Goal: Information Seeking & Learning: Learn about a topic

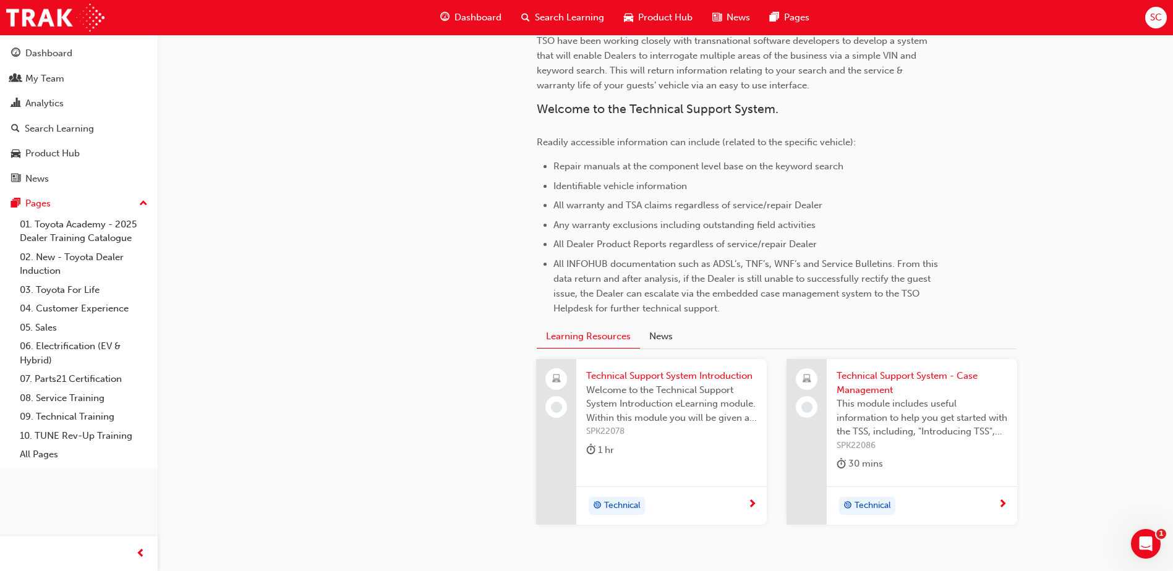
scroll to position [489, 0]
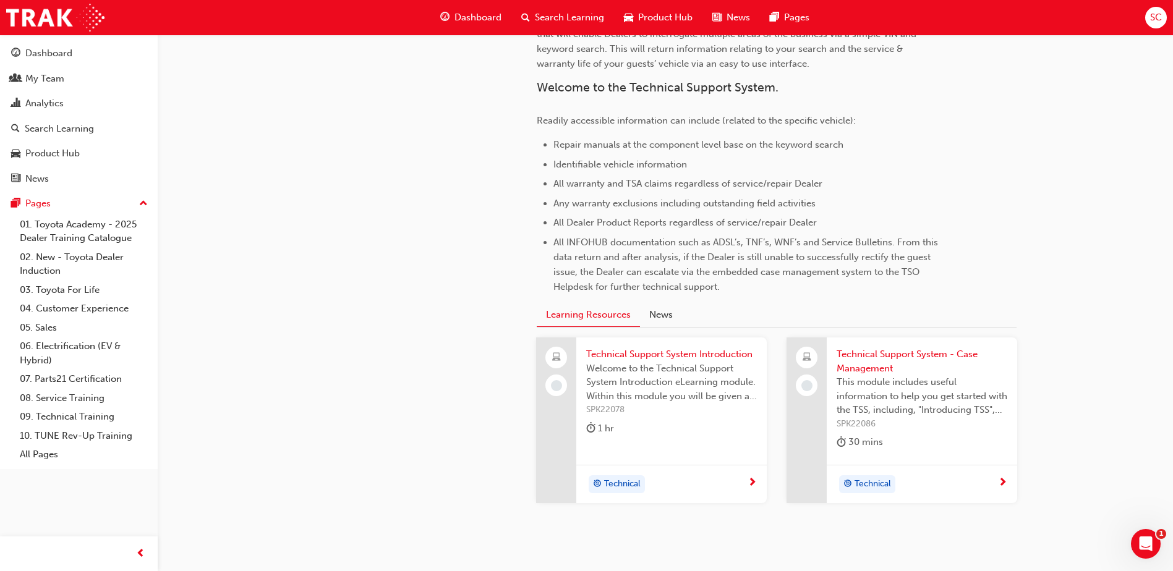
click at [692, 353] on span "Technical Support System Introduction" at bounding box center [671, 355] width 171 height 14
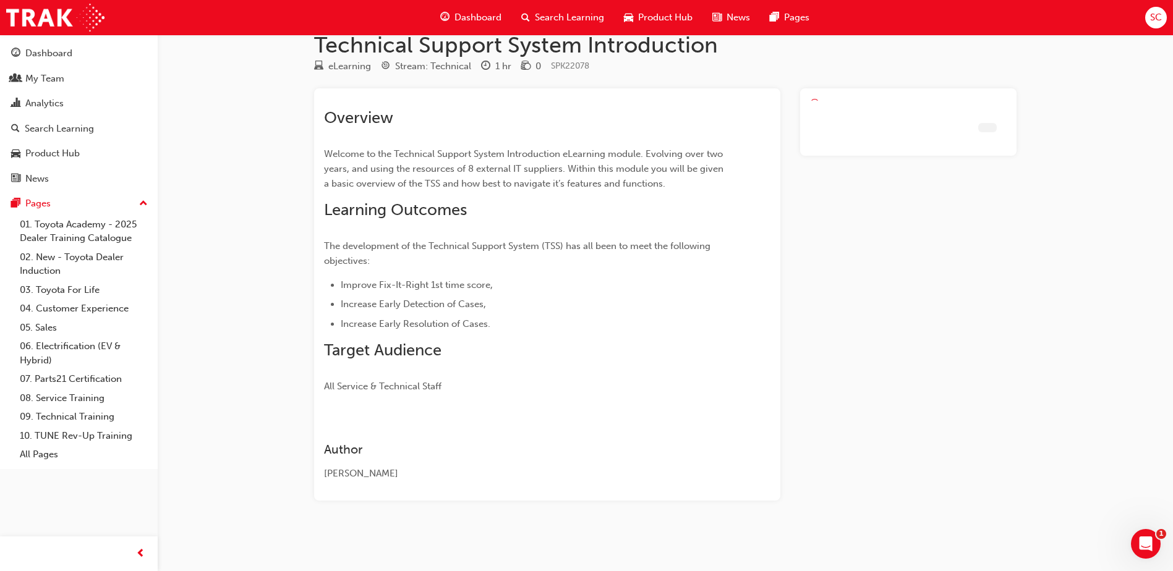
scroll to position [23, 0]
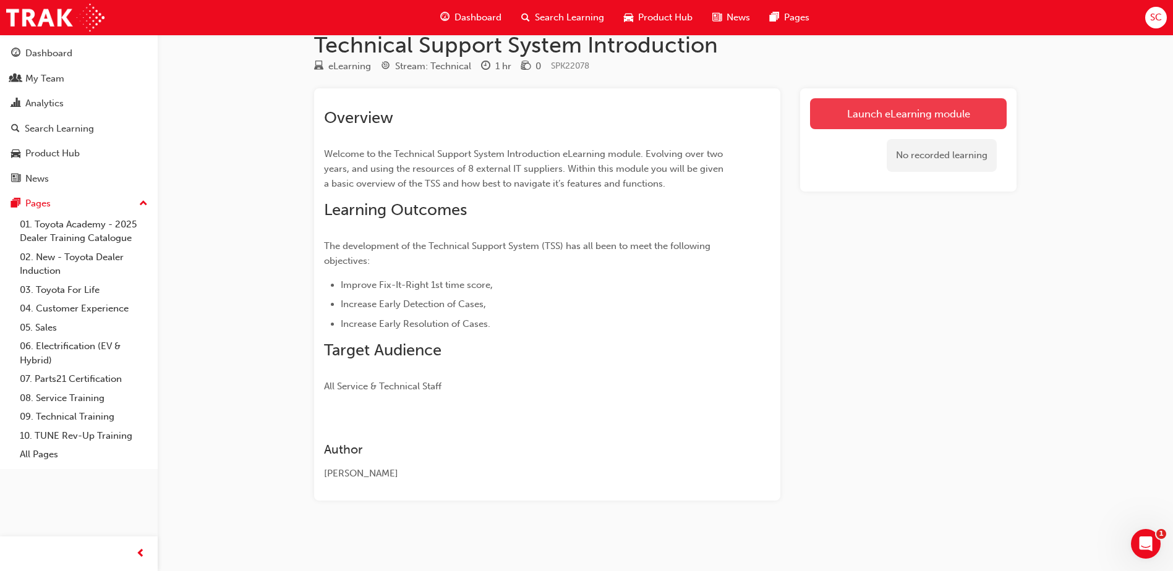
click at [885, 119] on link "Launch eLearning module" at bounding box center [908, 113] width 197 height 31
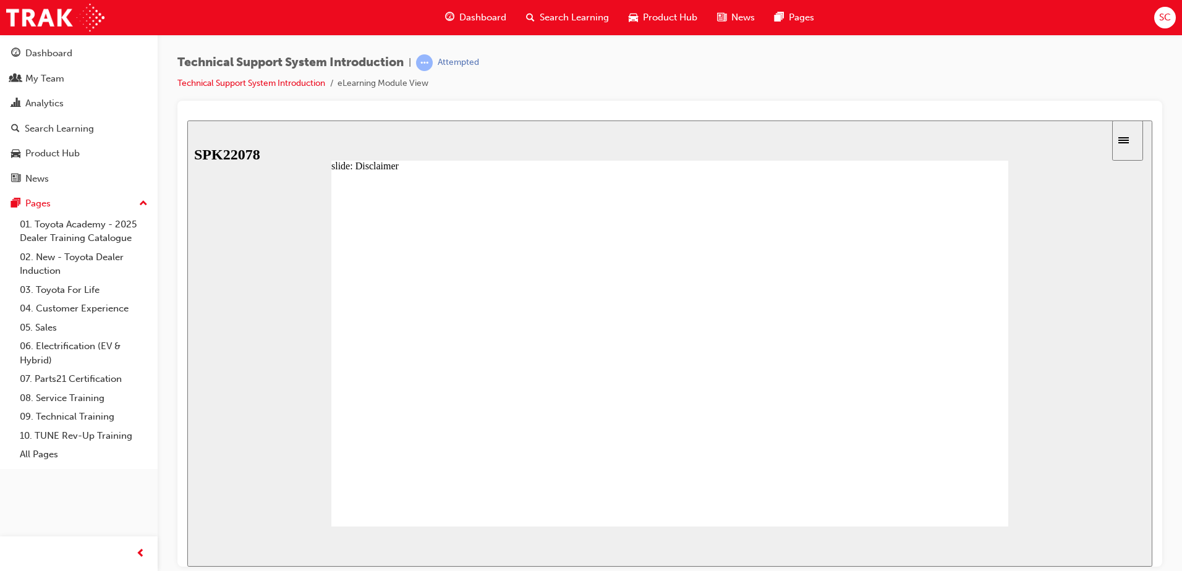
click at [1114, 544] on span "NEXT" at bounding box center [1112, 548] width 22 height 9
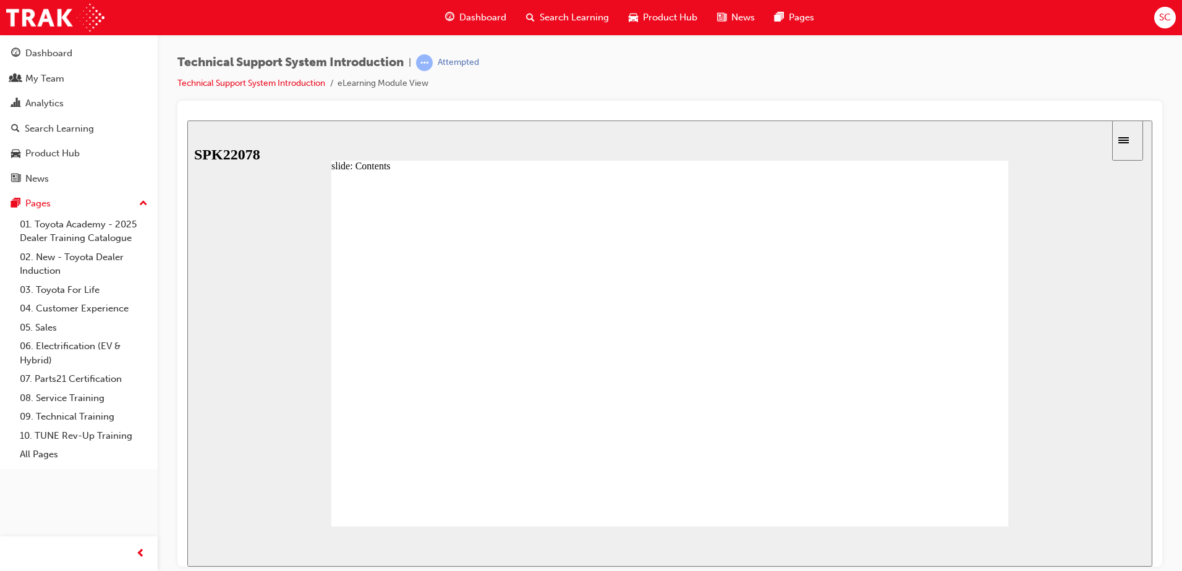
click at [1039, 522] on div "slide: Contents Back to top SUBMIT NEXT PREV Menu Introduction to the Technical…" at bounding box center [669, 343] width 965 height 446
click at [1061, 549] on span "PREV" at bounding box center [1067, 548] width 22 height 9
click at [1110, 544] on span "NEXT" at bounding box center [1112, 548] width 22 height 9
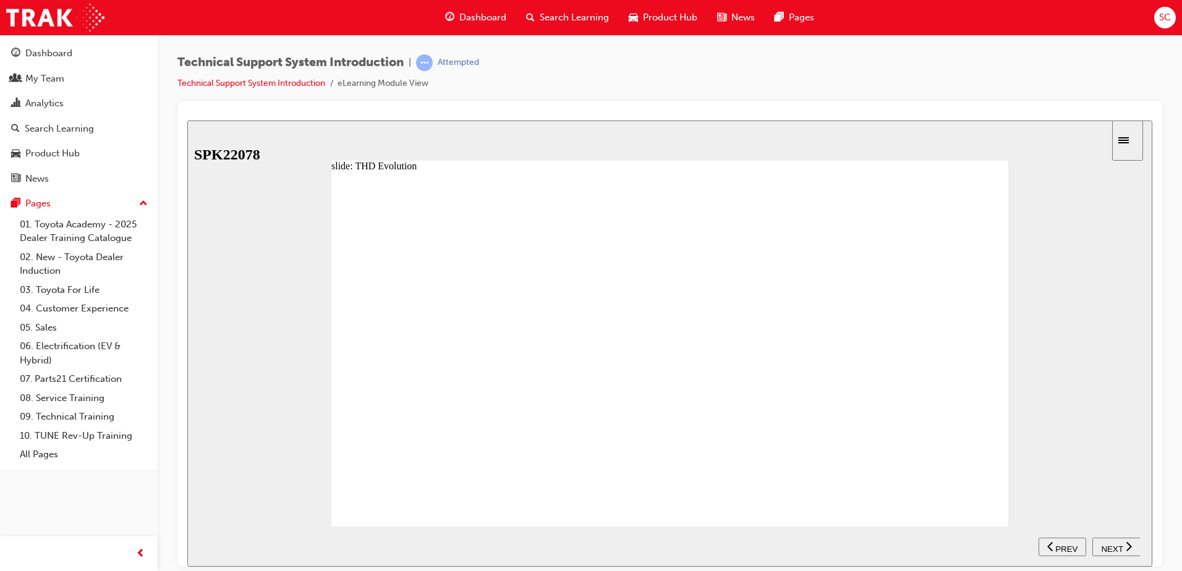
click at [1121, 545] on span "NEXT" at bounding box center [1112, 548] width 22 height 9
click at [1121, 544] on span "NEXT" at bounding box center [1112, 548] width 22 height 9
click at [1125, 547] on div "NEXT" at bounding box center [1117, 546] width 38 height 13
click at [1118, 544] on span "NEXT" at bounding box center [1112, 548] width 22 height 9
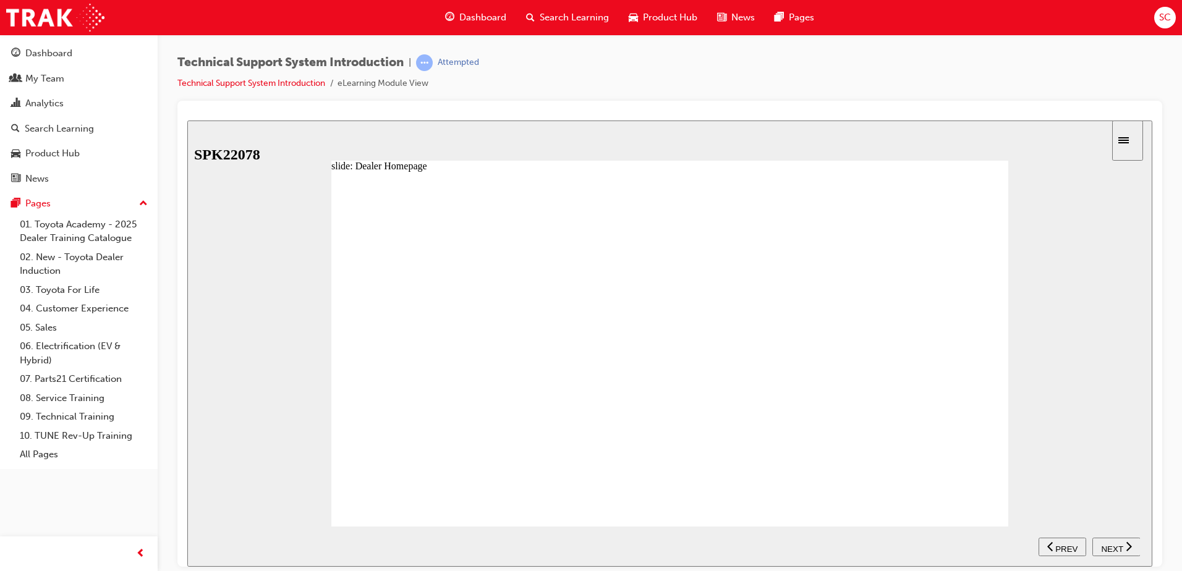
click at [1113, 549] on span "NEXT" at bounding box center [1112, 548] width 22 height 9
click at [1122, 548] on div "NEXT" at bounding box center [1117, 546] width 38 height 13
click at [1122, 548] on span "NEXT" at bounding box center [1112, 548] width 22 height 9
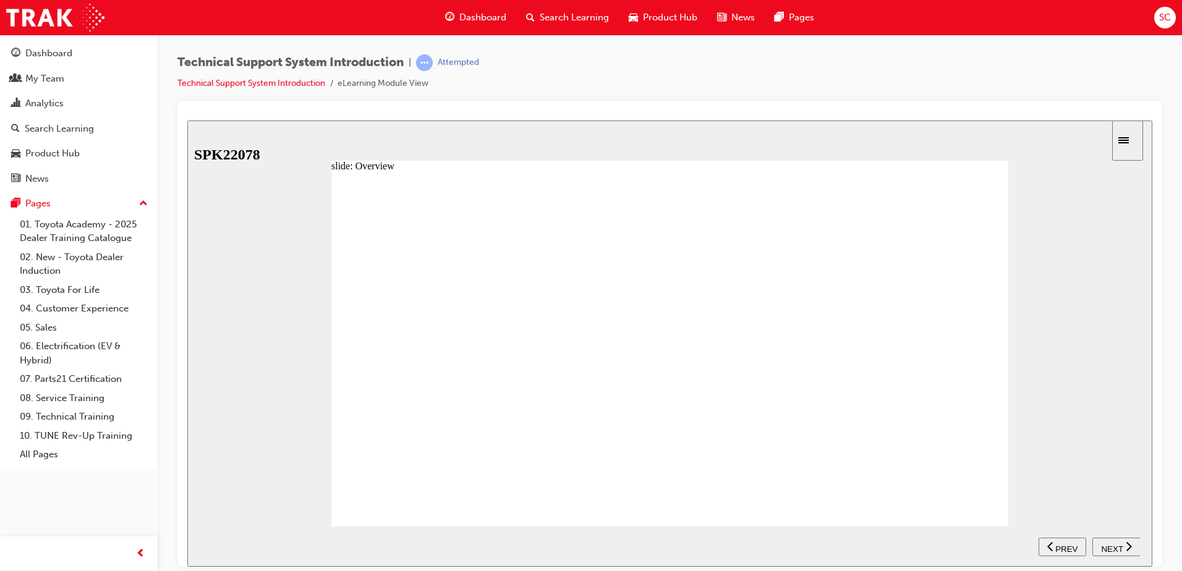
click at [1125, 542] on div "NEXT" at bounding box center [1117, 546] width 38 height 13
click at [1121, 547] on span "NEXT" at bounding box center [1112, 548] width 22 height 9
click at [1122, 549] on span "NEXT" at bounding box center [1112, 548] width 22 height 9
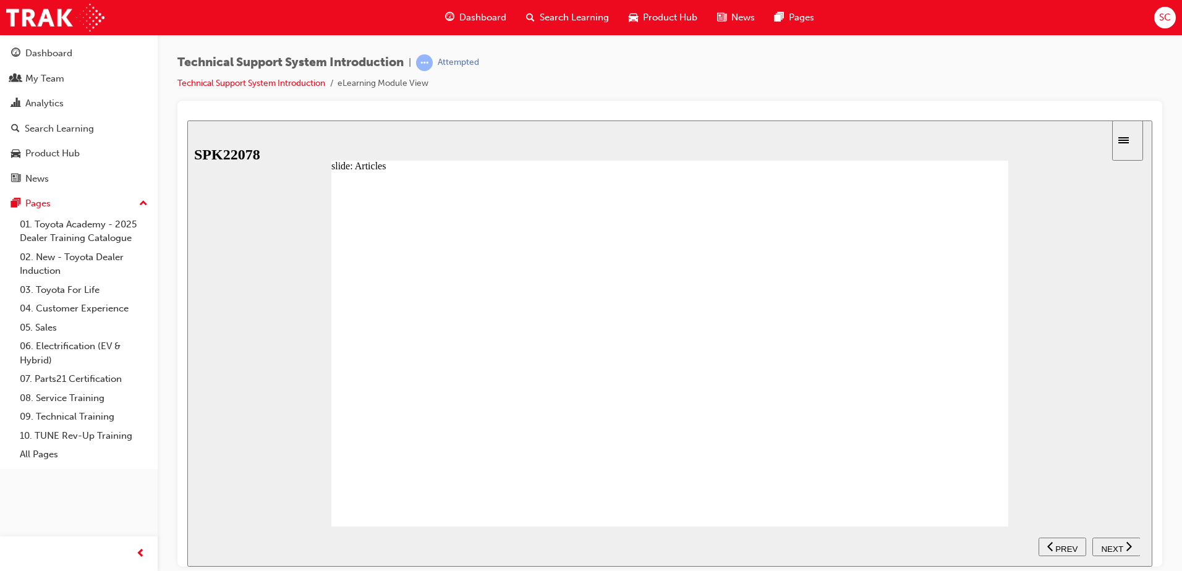
click at [1122, 547] on span "NEXT" at bounding box center [1112, 548] width 22 height 9
click at [1069, 544] on span "PREV" at bounding box center [1067, 548] width 22 height 9
click at [1105, 544] on span "NEXT" at bounding box center [1112, 548] width 22 height 9
click at [1106, 544] on span "NEXT" at bounding box center [1112, 548] width 22 height 9
click at [1108, 544] on span "NEXT" at bounding box center [1112, 548] width 22 height 9
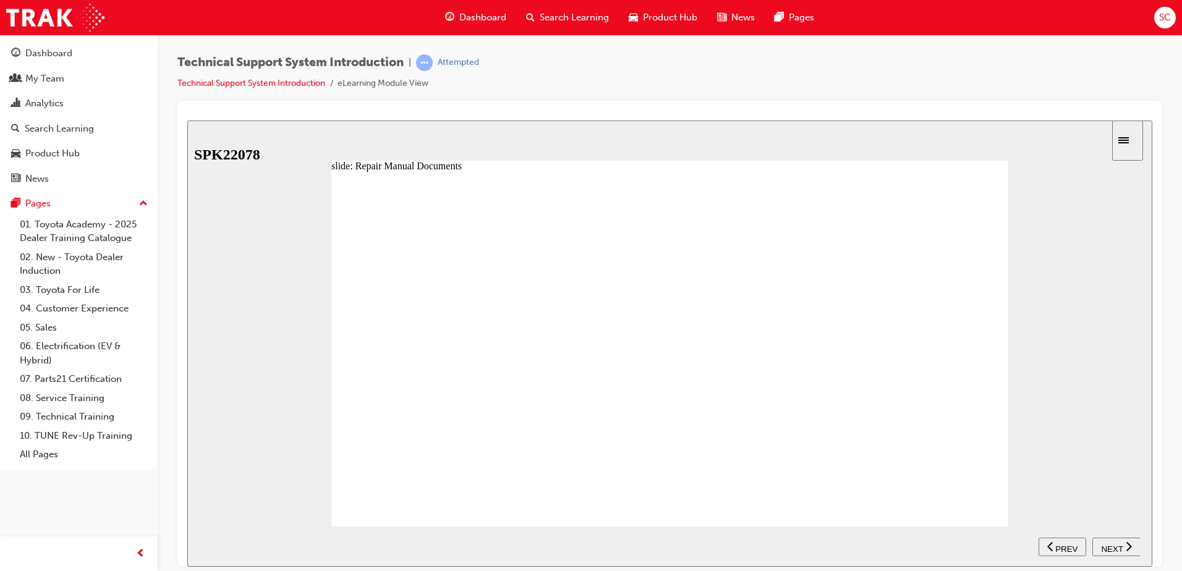
click at [1108, 539] on button "NEXT" at bounding box center [1117, 546] width 48 height 19
click at [1101, 544] on span "NEXT" at bounding box center [1112, 548] width 22 height 9
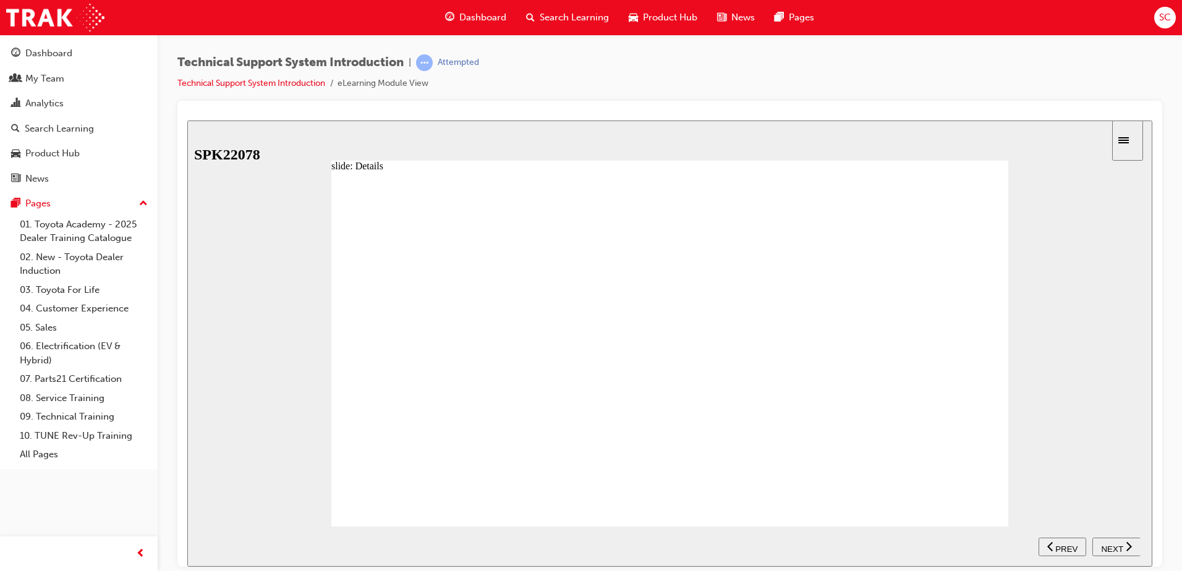
click at [1114, 546] on span "NEXT" at bounding box center [1112, 548] width 22 height 9
click at [1104, 546] on span "NEXT" at bounding box center [1112, 548] width 22 height 9
click at [1105, 546] on span "NEXT" at bounding box center [1112, 548] width 22 height 9
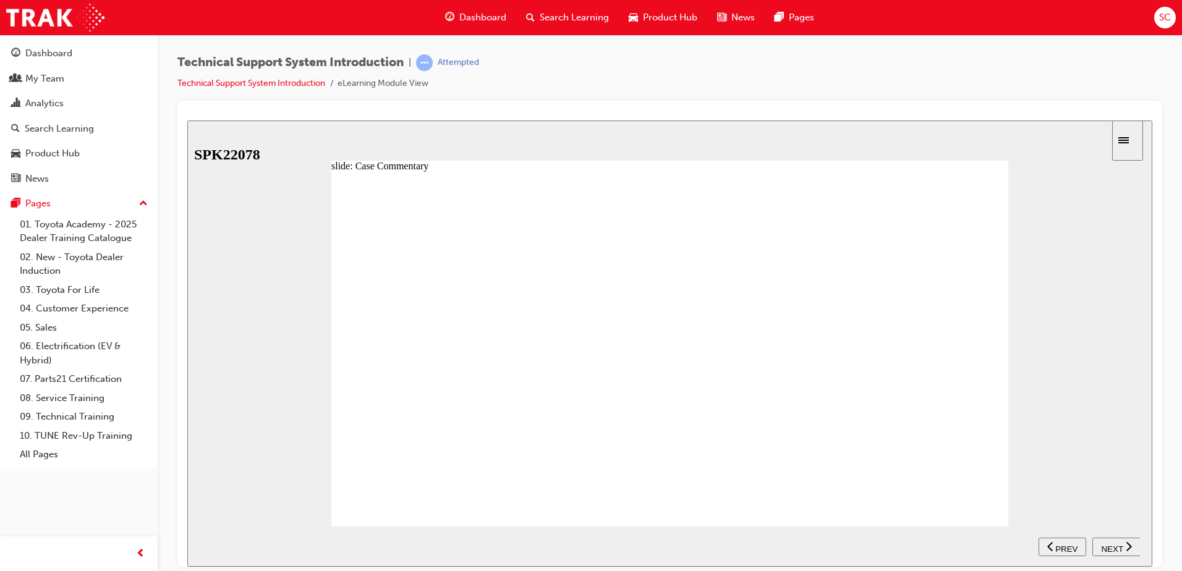
click at [1105, 546] on span "NEXT" at bounding box center [1112, 548] width 22 height 9
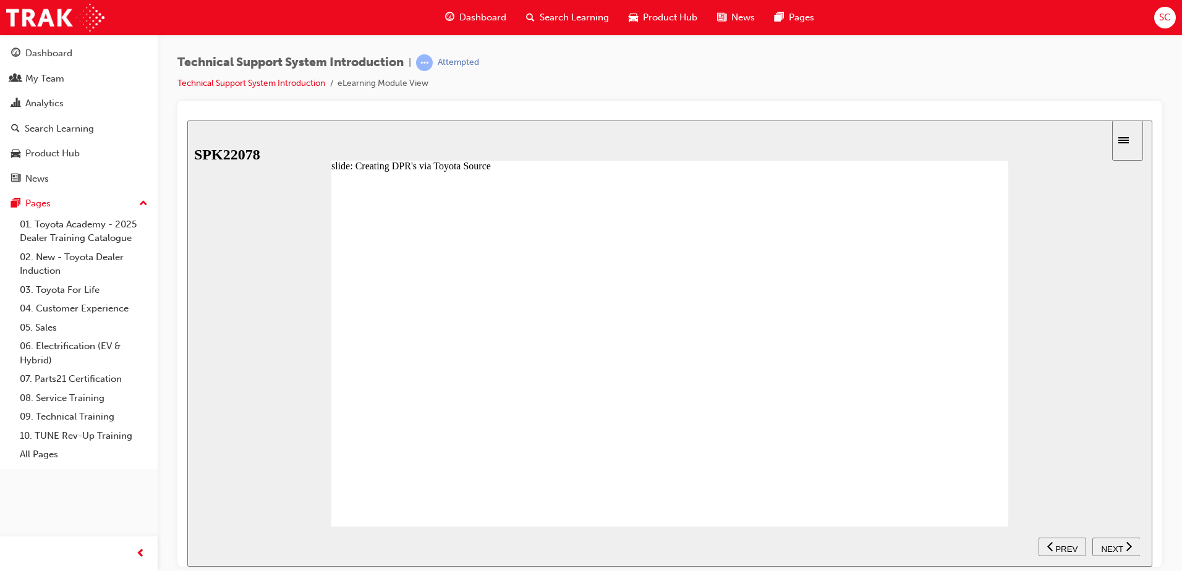
click at [1119, 547] on span "NEXT" at bounding box center [1112, 548] width 22 height 9
click at [1112, 550] on span "NEXT" at bounding box center [1112, 548] width 22 height 9
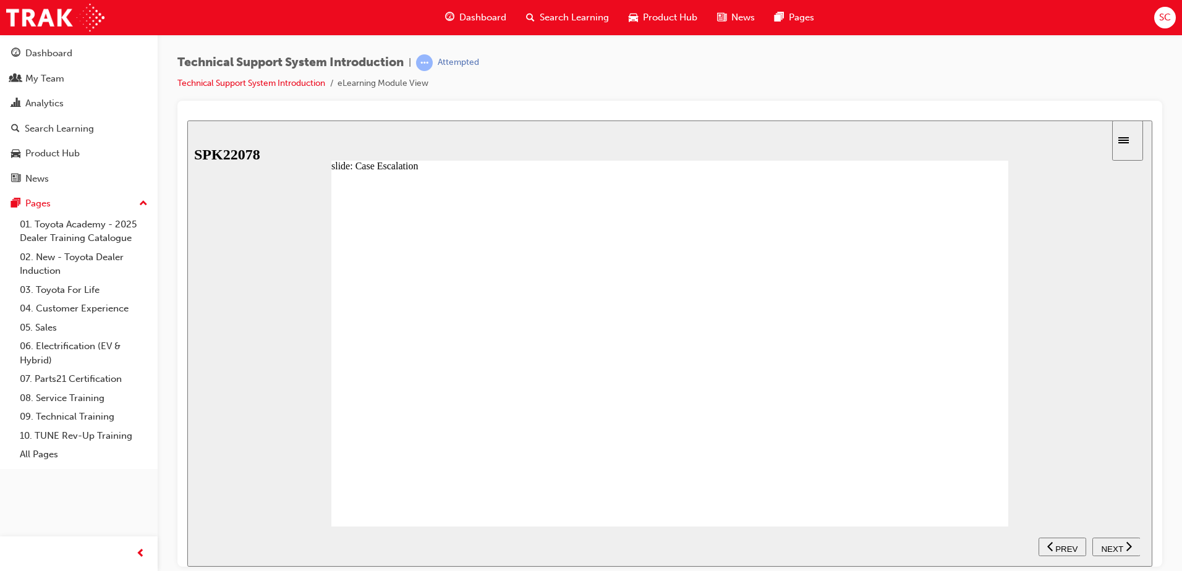
click at [1112, 550] on span "NEXT" at bounding box center [1112, 548] width 22 height 9
radio input "true"
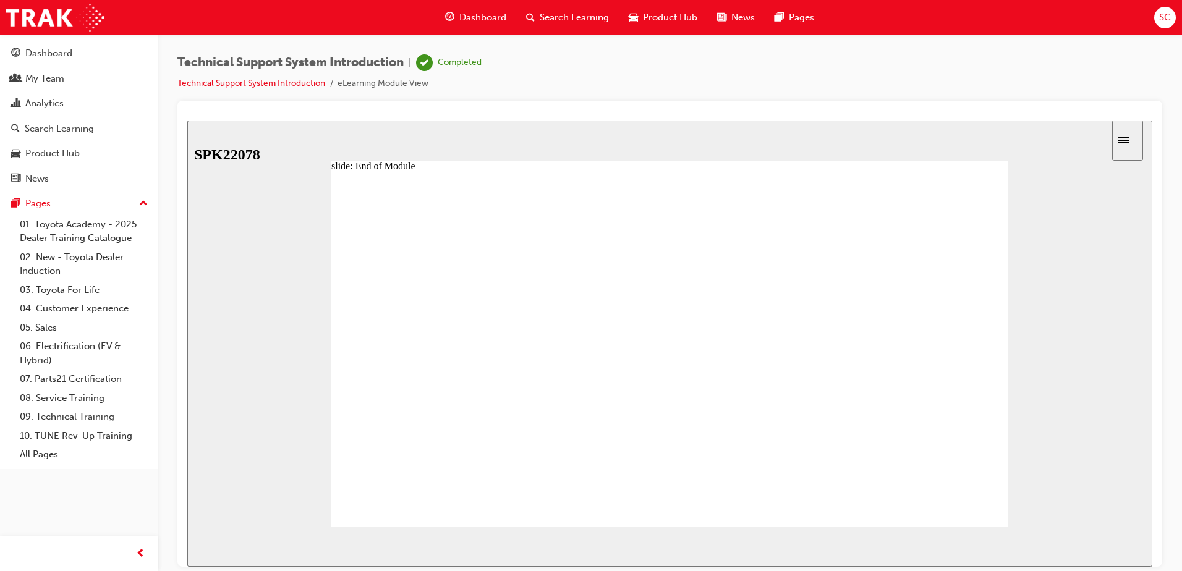
click at [271, 87] on link "Technical Support System Introduction" at bounding box center [251, 83] width 148 height 11
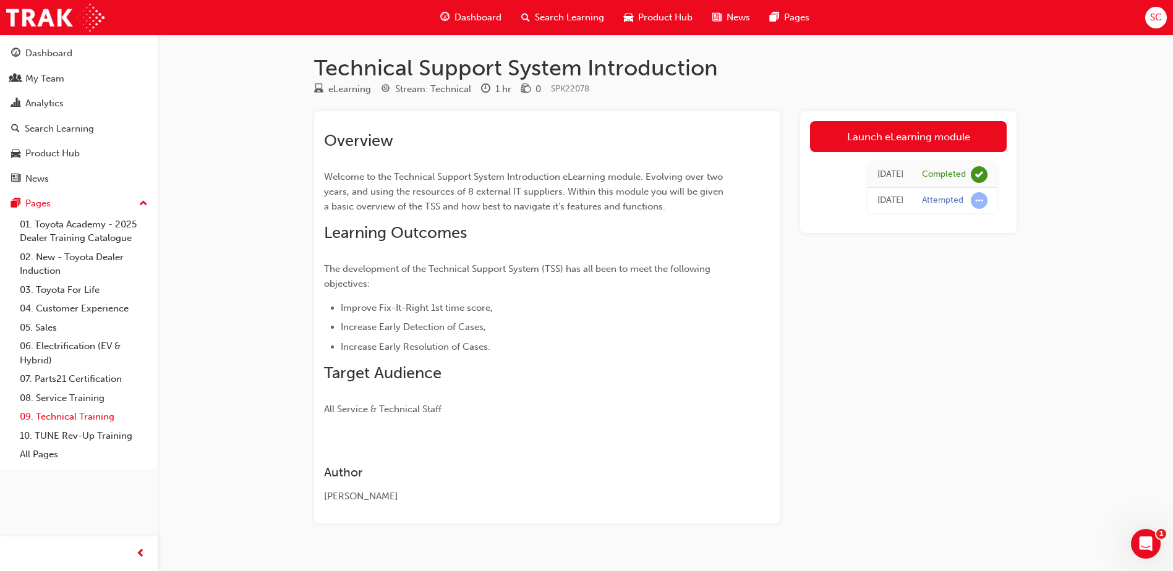
click at [97, 418] on link "09. Technical Training" at bounding box center [84, 417] width 138 height 19
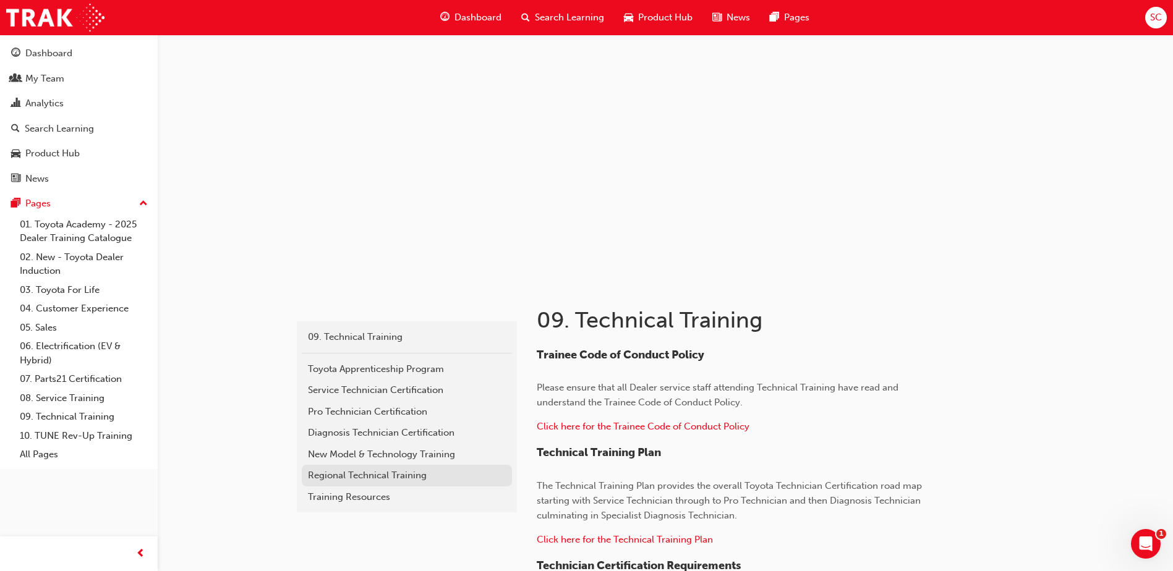
click at [362, 472] on div "Regional Technical Training" at bounding box center [407, 476] width 198 height 14
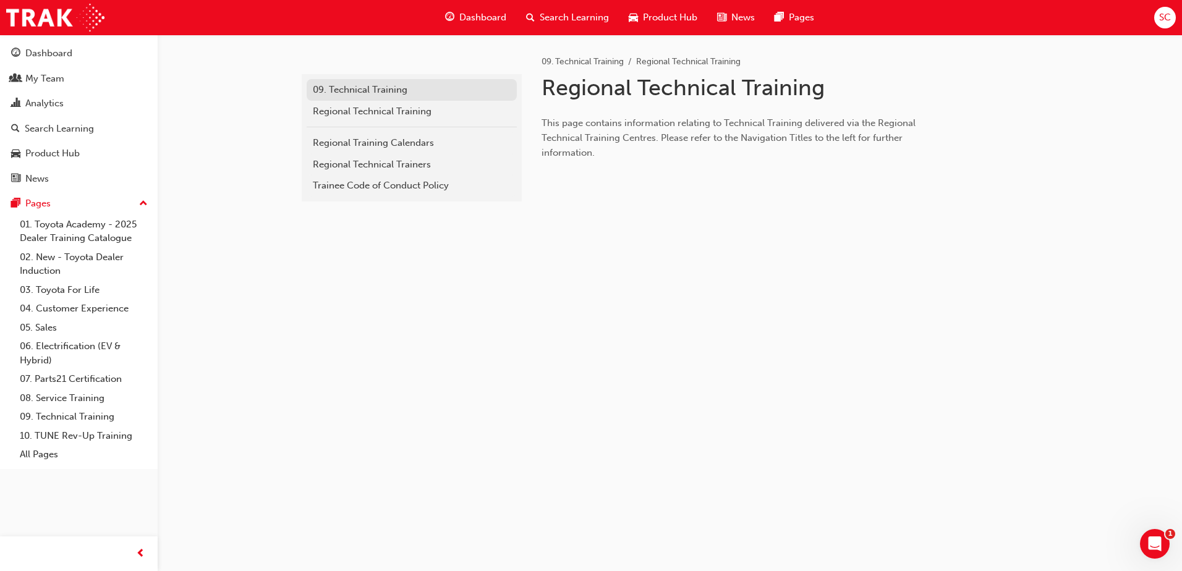
click at [348, 87] on div "09. Technical Training" at bounding box center [412, 90] width 198 height 14
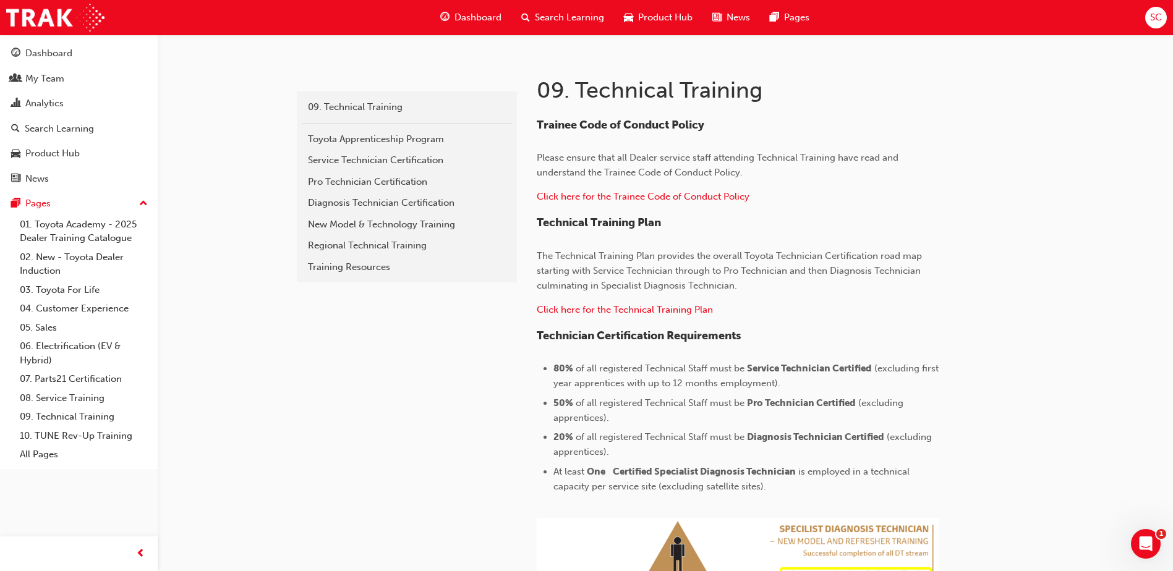
scroll to position [186, 0]
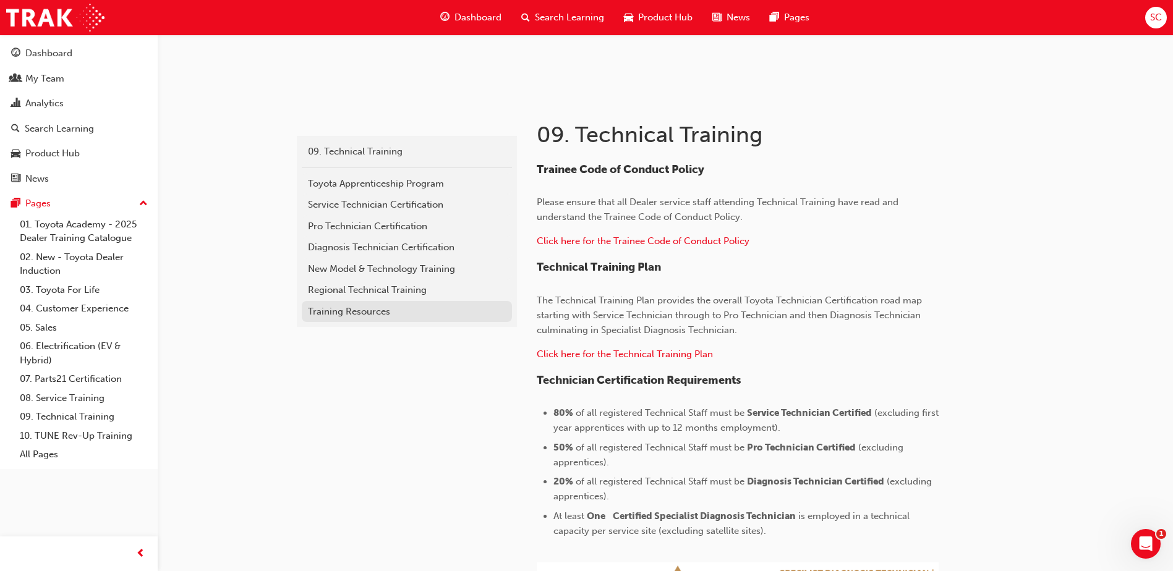
click at [362, 311] on div "Training Resources" at bounding box center [407, 312] width 198 height 14
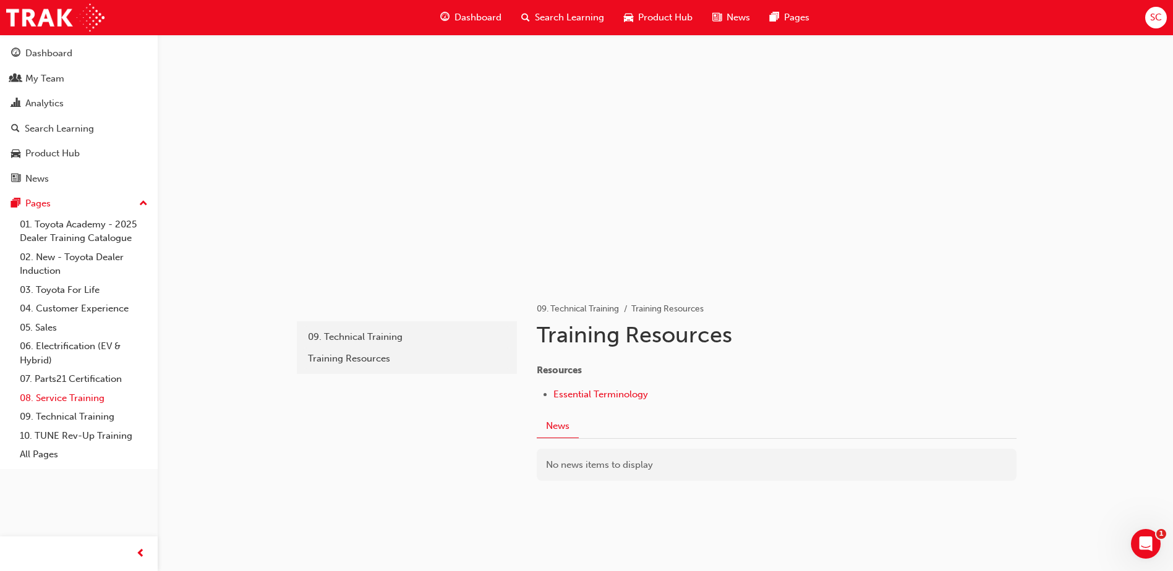
click at [82, 396] on link "08. Service Training" at bounding box center [84, 398] width 138 height 19
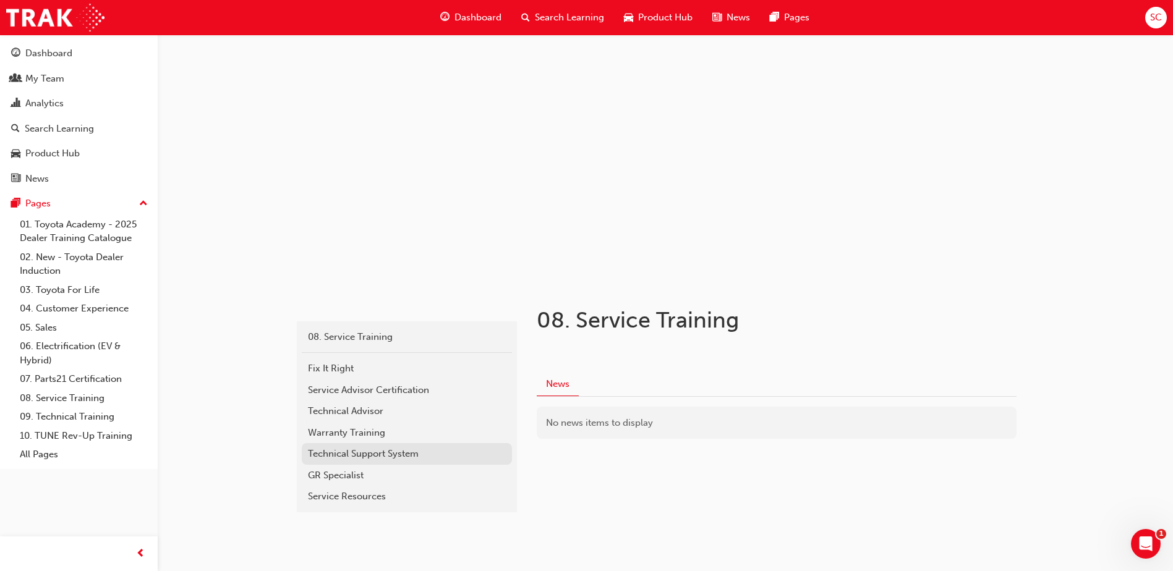
click at [370, 459] on div "Technical Support System" at bounding box center [407, 454] width 198 height 14
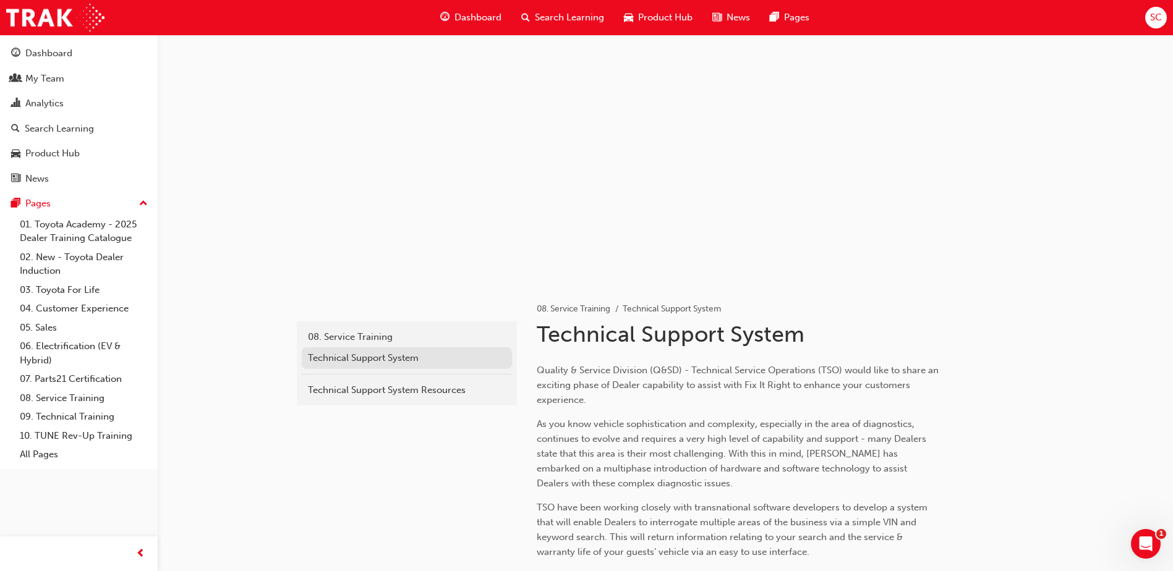
click at [349, 363] on div "Technical Support System" at bounding box center [407, 358] width 198 height 14
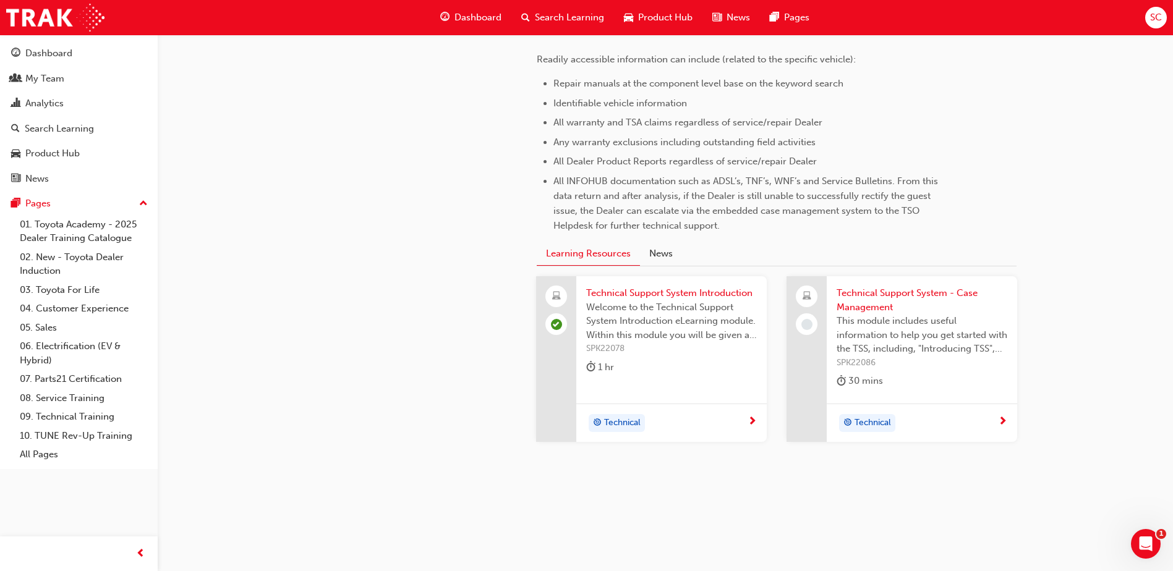
scroll to position [550, 0]
click at [861, 301] on span "Technical Support System - Case Management" at bounding box center [922, 300] width 171 height 28
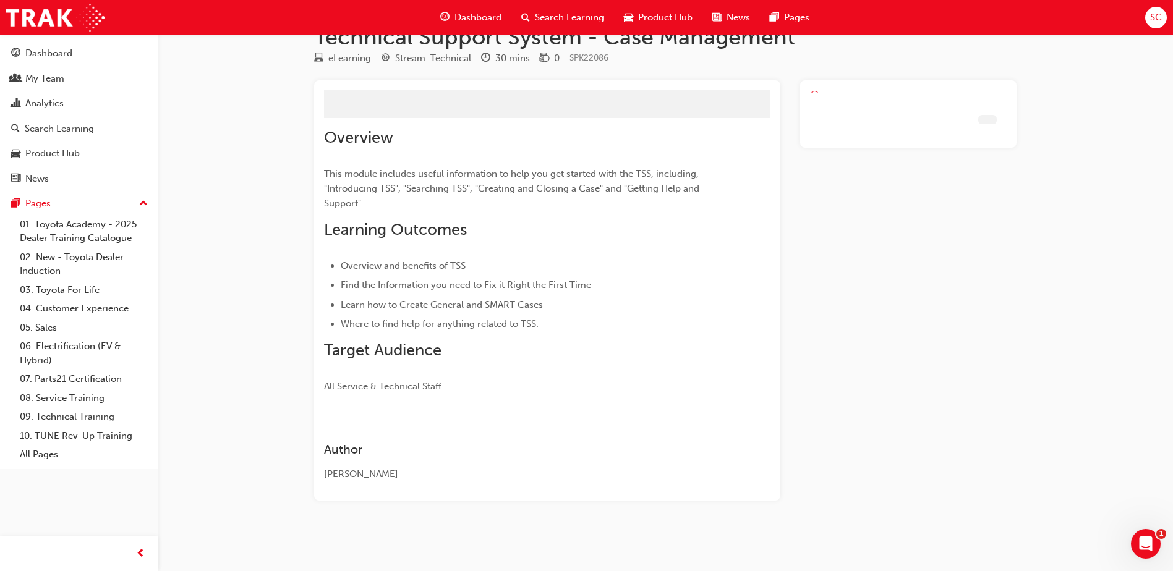
scroll to position [3, 0]
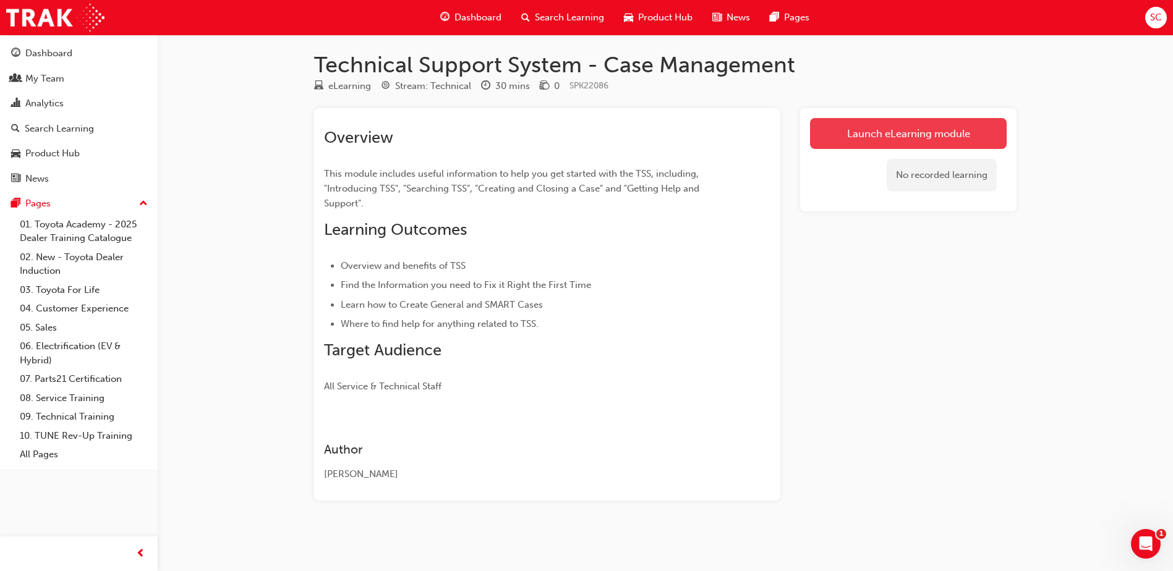
click at [844, 142] on link "Launch eLearning module" at bounding box center [908, 133] width 197 height 31
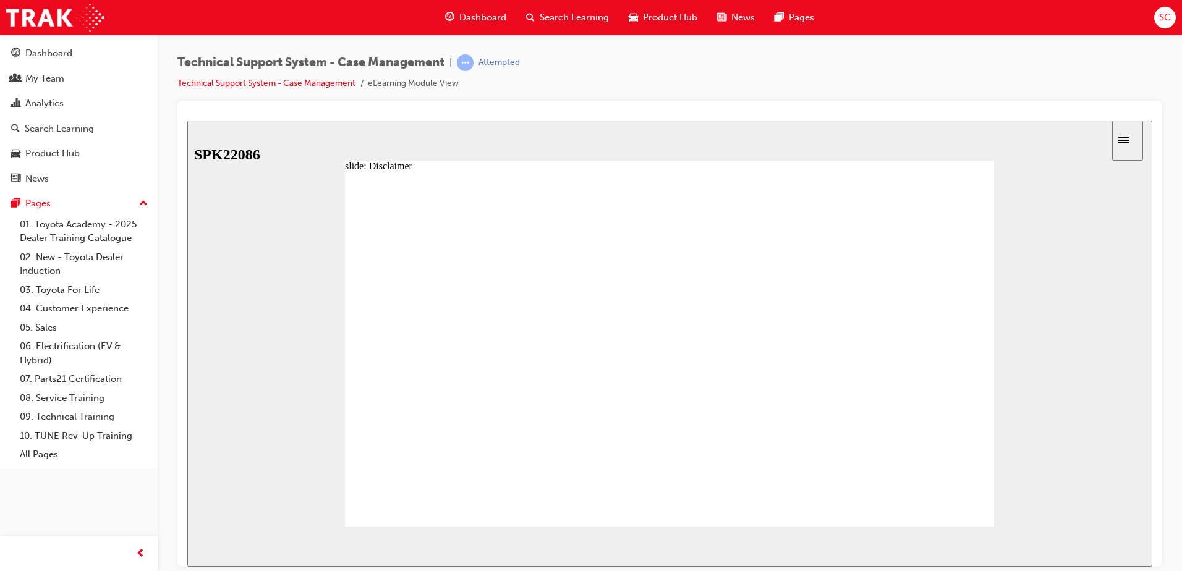
click at [1107, 545] on span "NEXT" at bounding box center [1112, 548] width 22 height 9
click at [1108, 545] on span "NEXT" at bounding box center [1112, 548] width 22 height 9
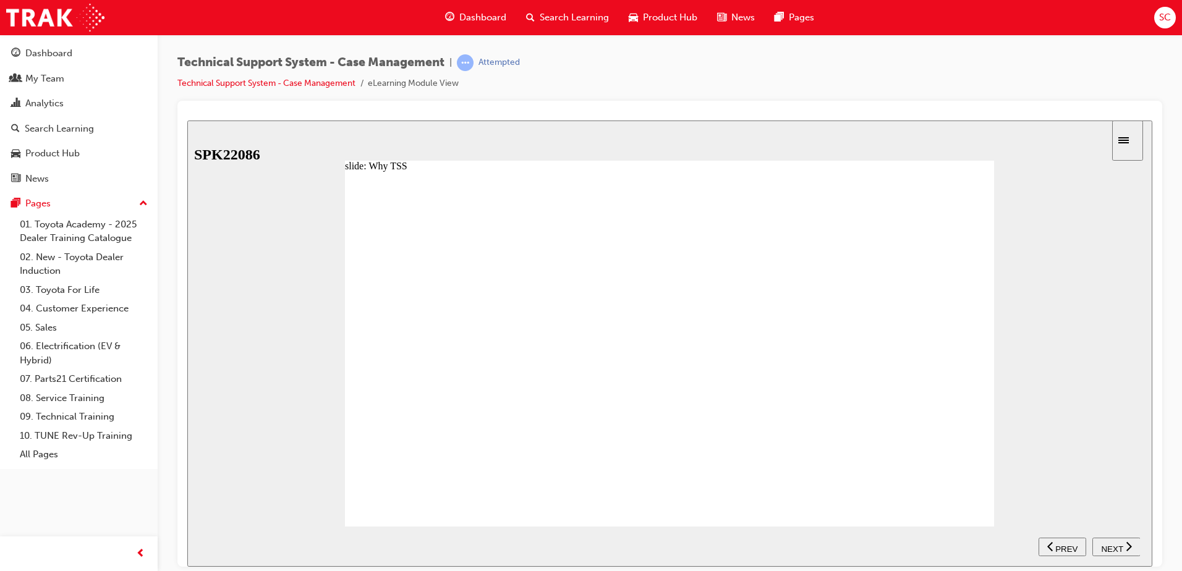
click at [1121, 545] on span "NEXT" at bounding box center [1112, 548] width 22 height 9
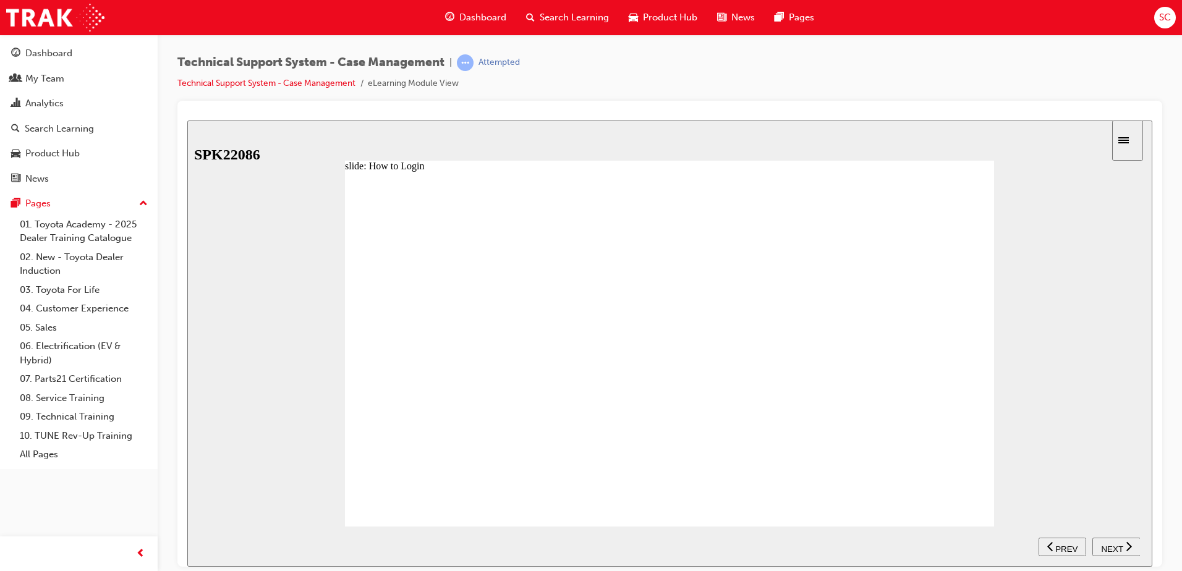
click at [1121, 545] on span "NEXT" at bounding box center [1112, 548] width 22 height 9
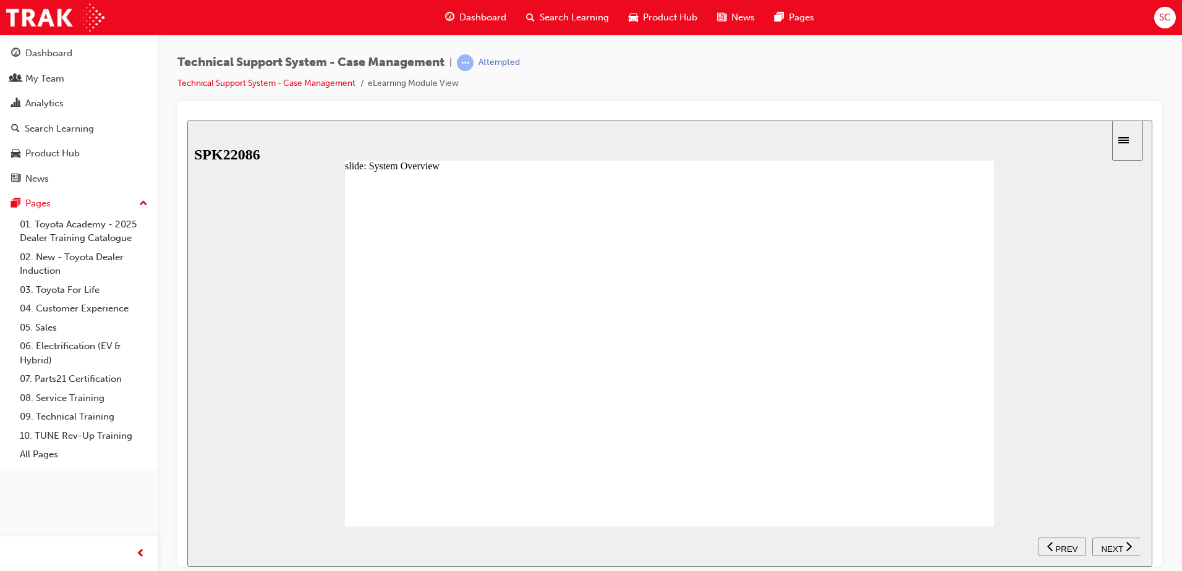
click at [1121, 545] on span "NEXT" at bounding box center [1112, 548] width 22 height 9
click at [1116, 540] on div "NEXT" at bounding box center [1117, 546] width 38 height 13
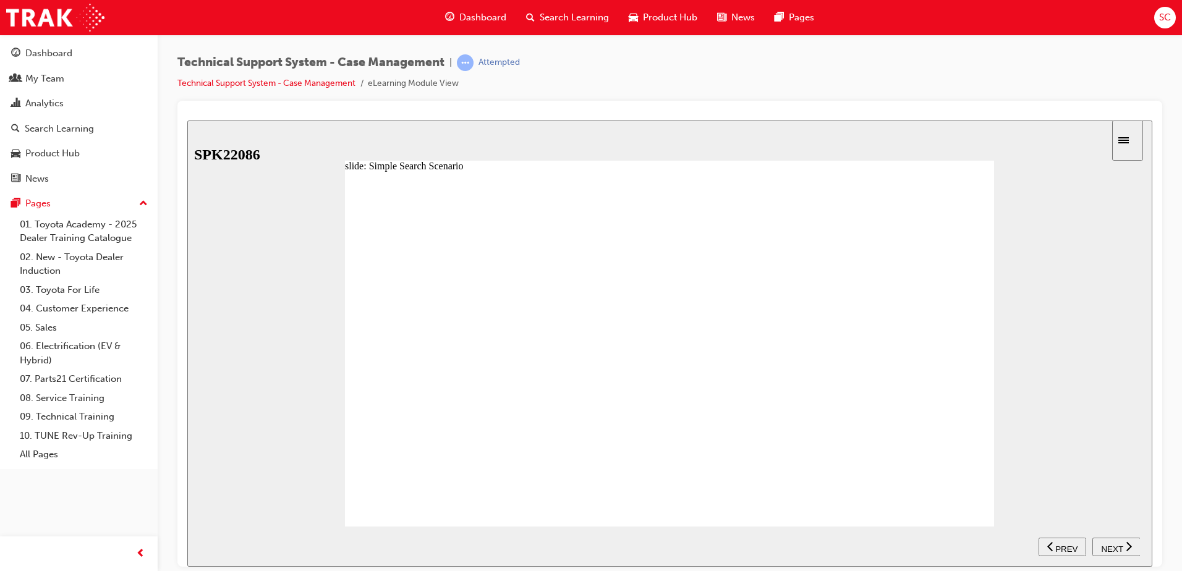
click at [1116, 540] on div "NEXT" at bounding box center [1117, 546] width 38 height 13
click at [1116, 544] on span "NEXT" at bounding box center [1112, 548] width 22 height 9
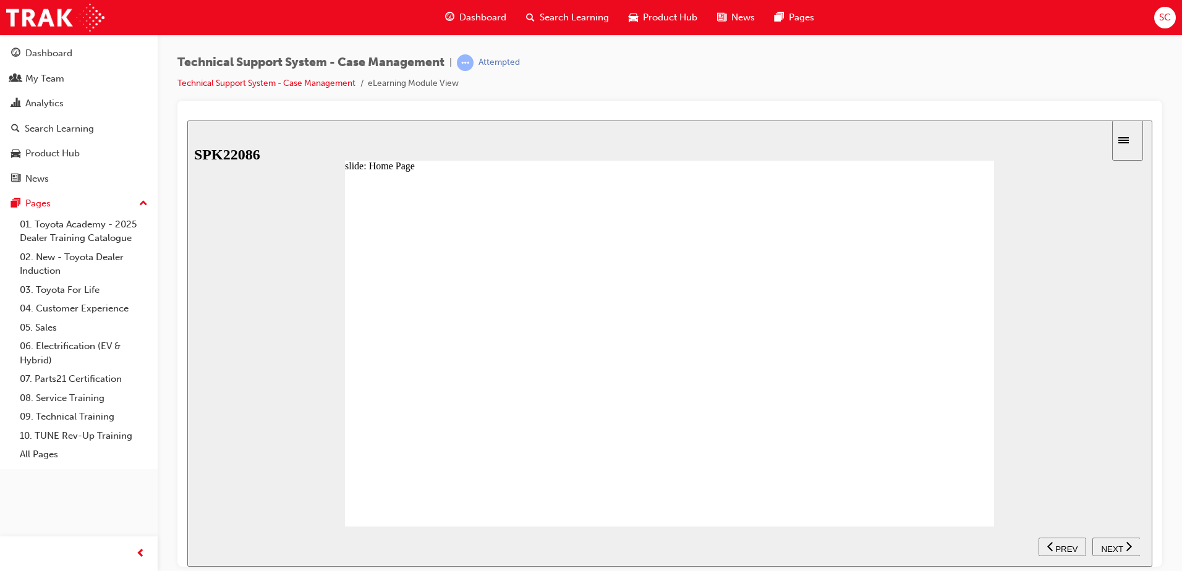
click at [1116, 544] on span "NEXT" at bounding box center [1112, 548] width 22 height 9
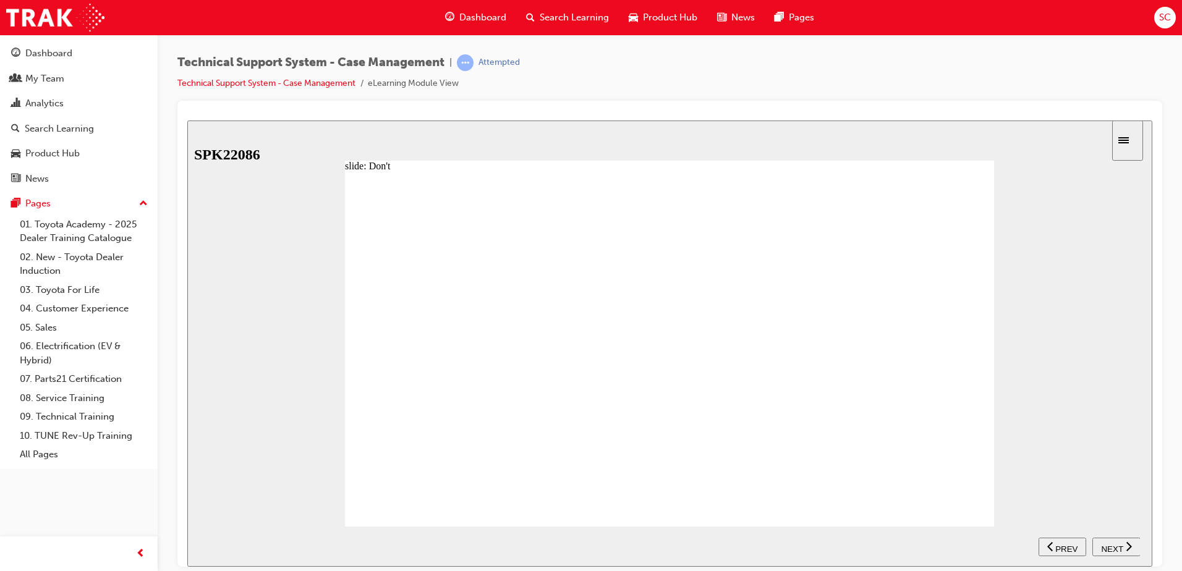
click at [1116, 544] on span "NEXT" at bounding box center [1112, 548] width 22 height 9
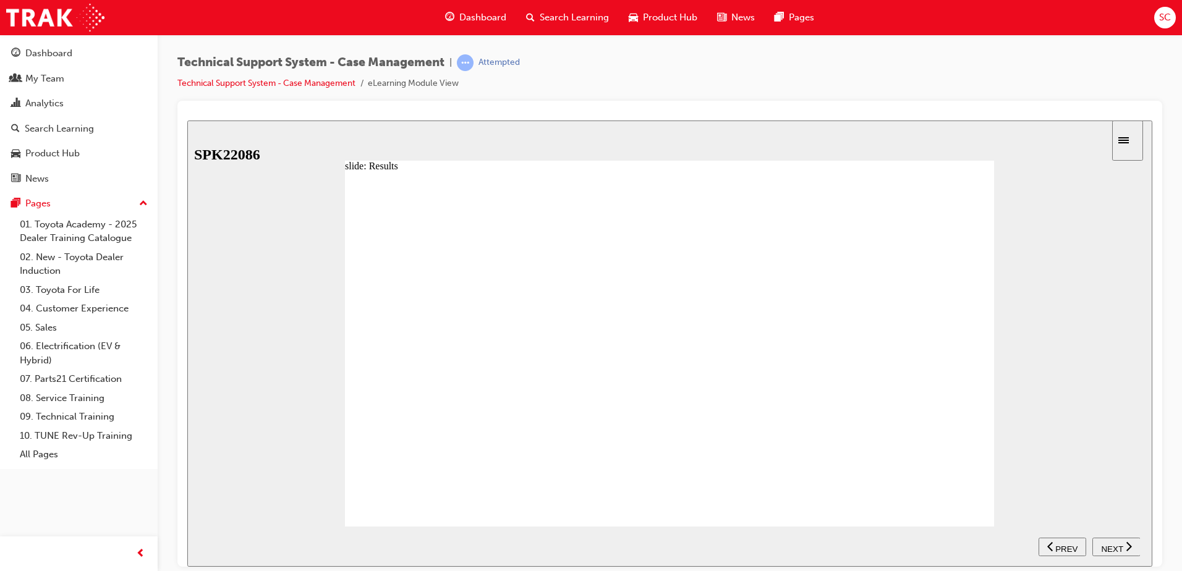
click at [1116, 544] on span "NEXT" at bounding box center [1112, 548] width 22 height 9
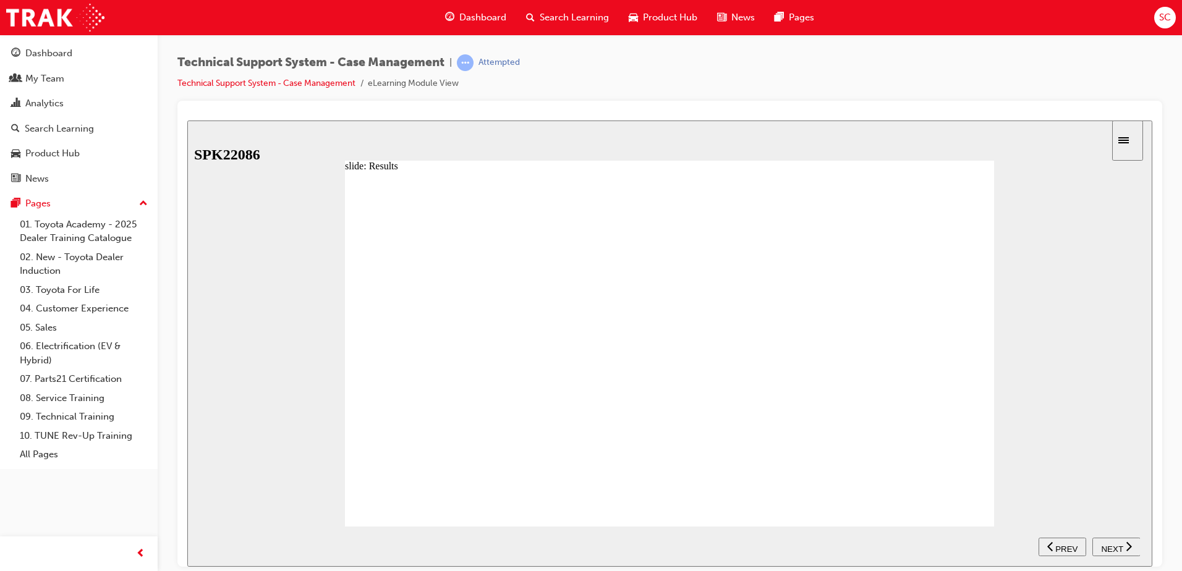
click at [1116, 544] on span "NEXT" at bounding box center [1112, 548] width 22 height 9
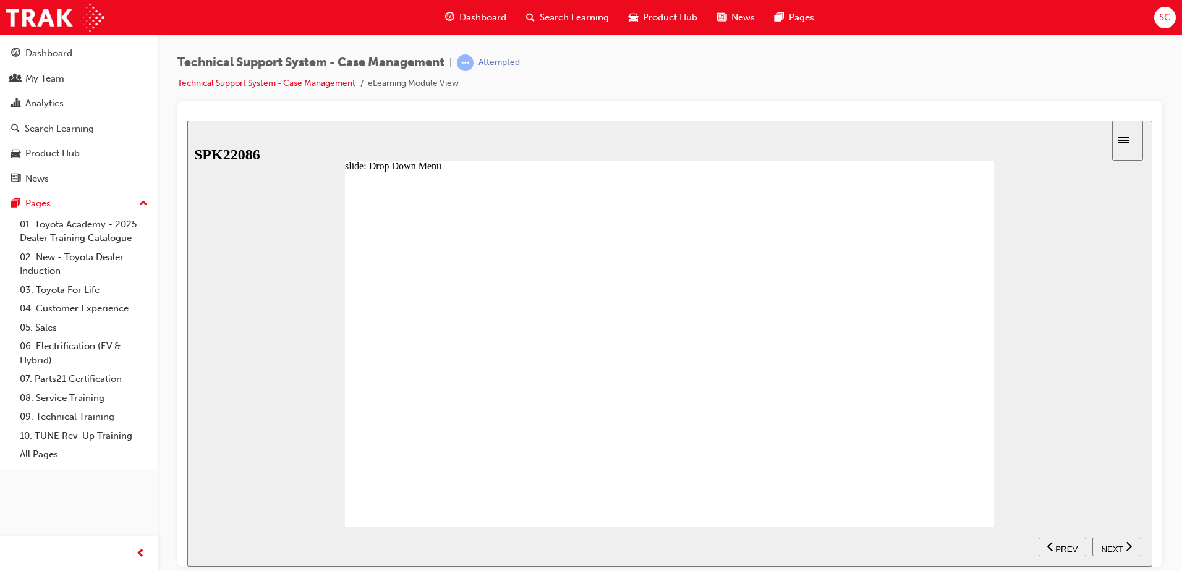
click at [1116, 544] on span "NEXT" at bounding box center [1112, 548] width 22 height 9
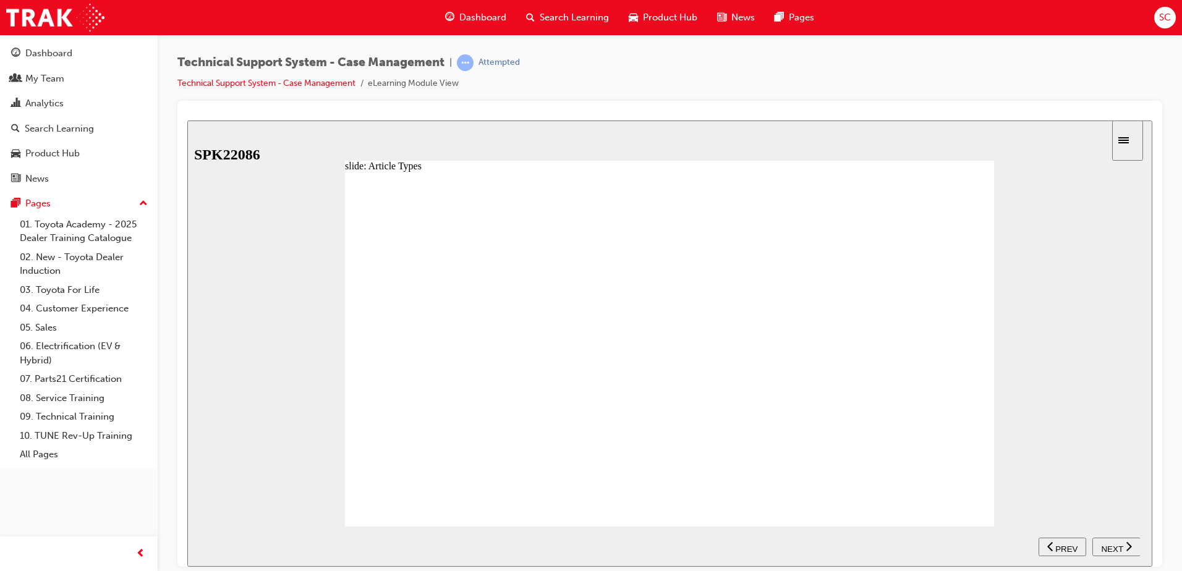
click at [1116, 544] on span "NEXT" at bounding box center [1112, 548] width 22 height 9
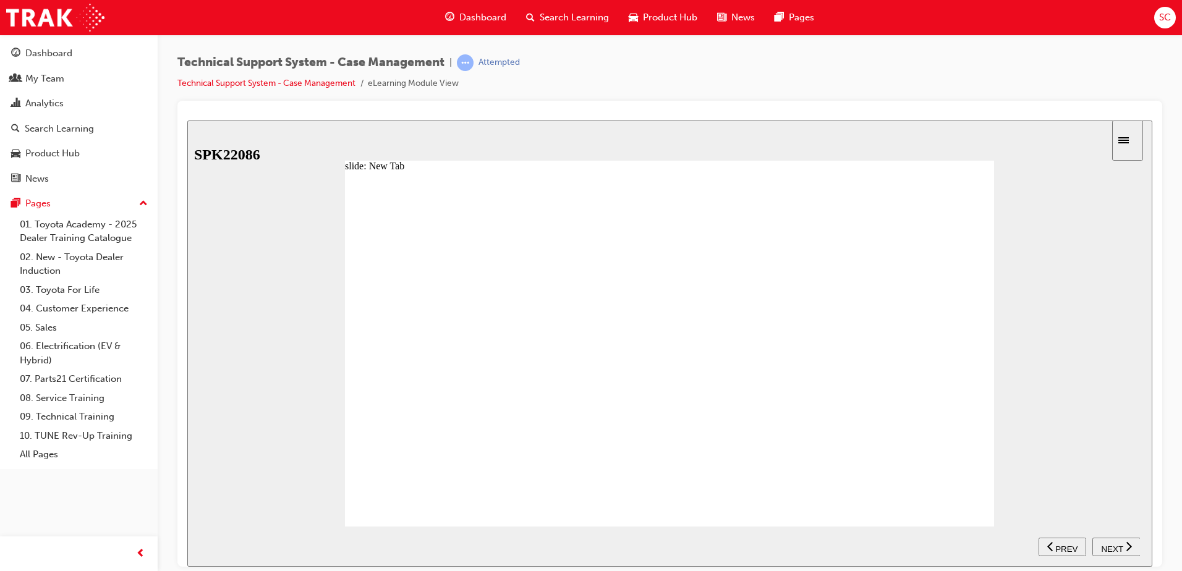
click at [1106, 540] on div "NEXT" at bounding box center [1117, 546] width 38 height 13
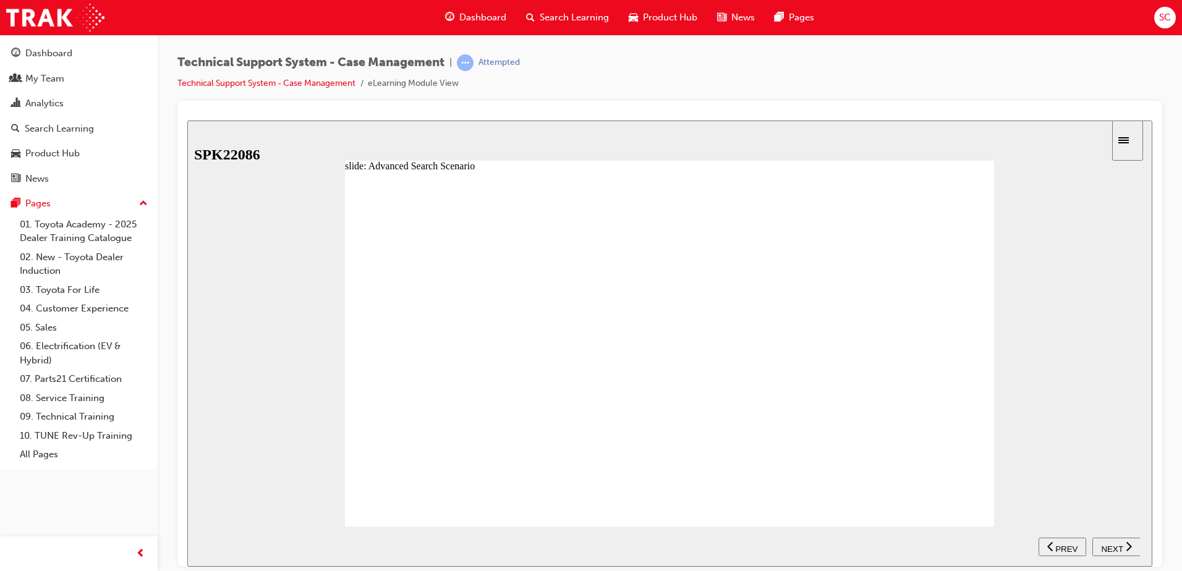
click at [1106, 540] on div "NEXT" at bounding box center [1117, 546] width 38 height 13
click at [1106, 544] on span "NEXT" at bounding box center [1112, 548] width 22 height 9
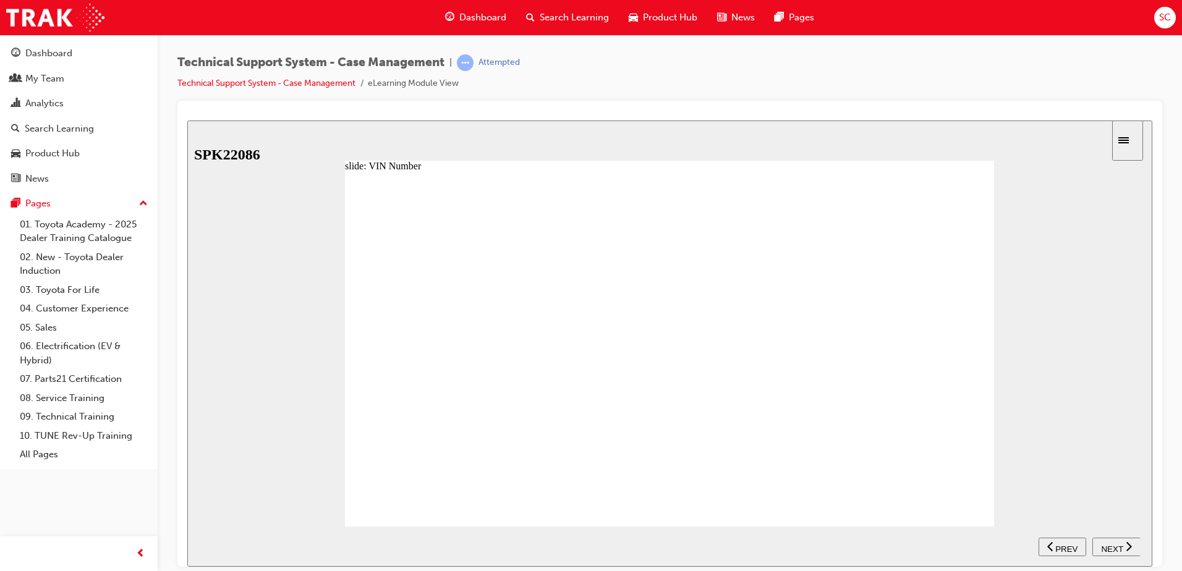
click at [1106, 544] on span "NEXT" at bounding box center [1112, 548] width 22 height 9
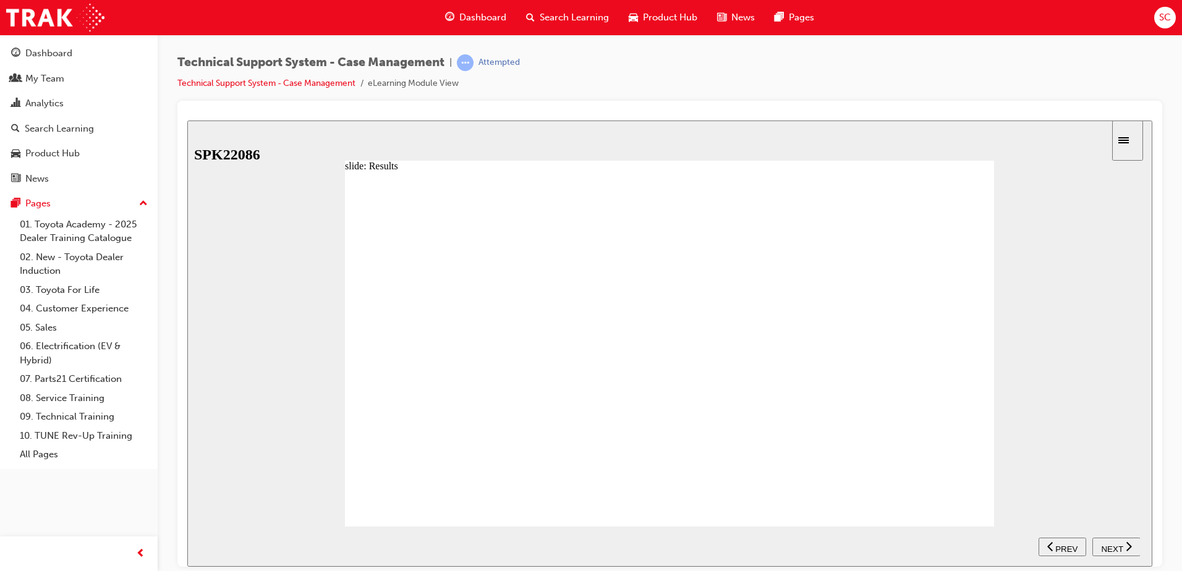
click at [1106, 544] on span "NEXT" at bounding box center [1112, 548] width 22 height 9
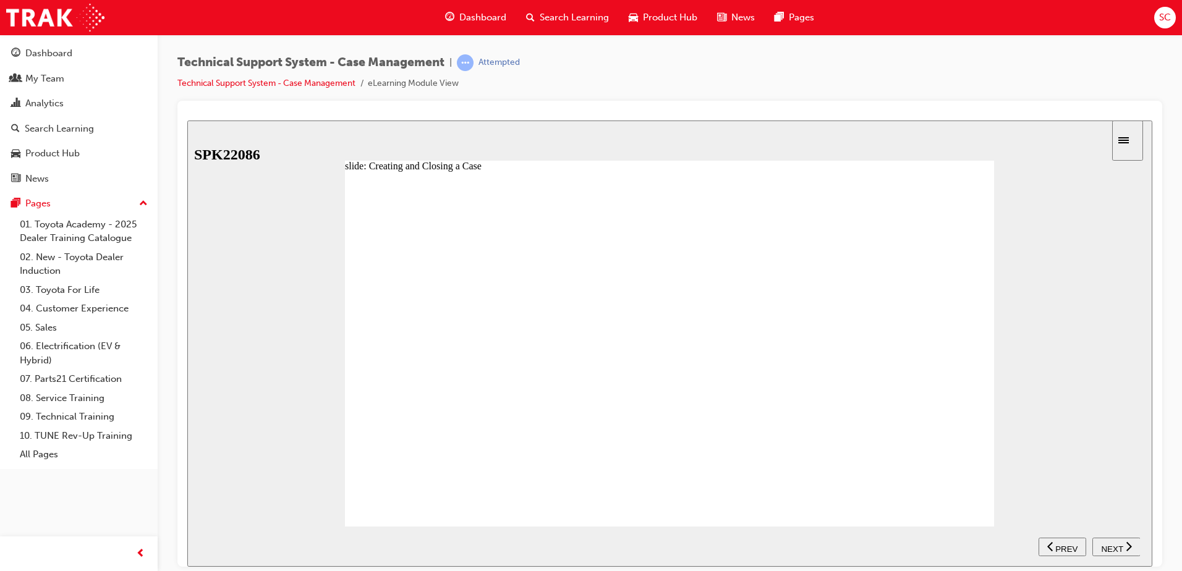
click at [1108, 544] on span "NEXT" at bounding box center [1112, 548] width 22 height 9
click at [1109, 544] on span "NEXT" at bounding box center [1112, 548] width 22 height 9
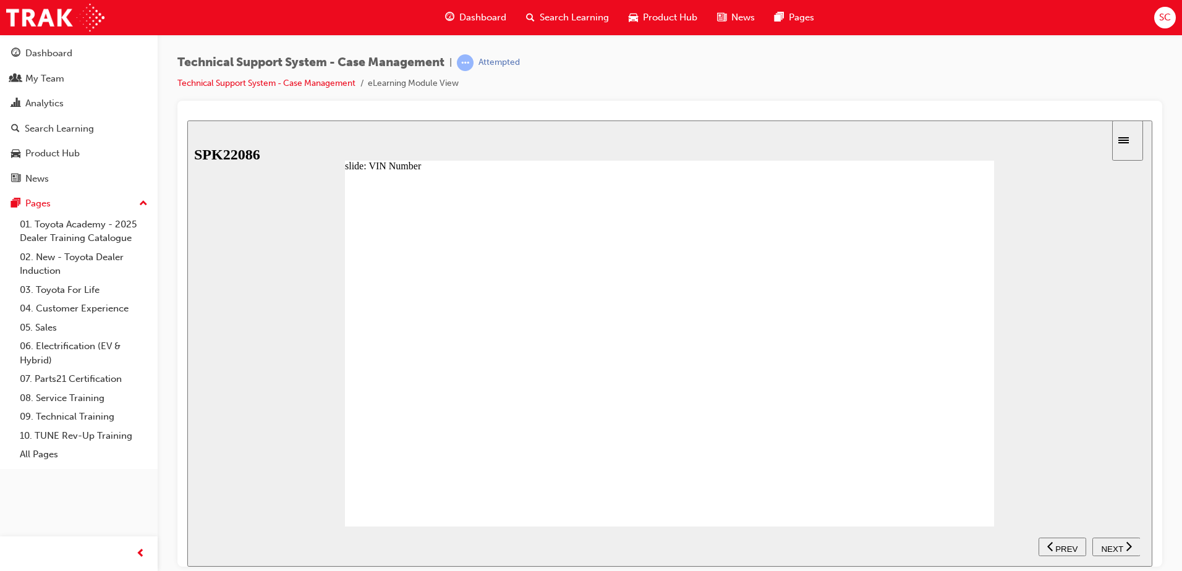
click at [1109, 544] on span "NEXT" at bounding box center [1112, 548] width 22 height 9
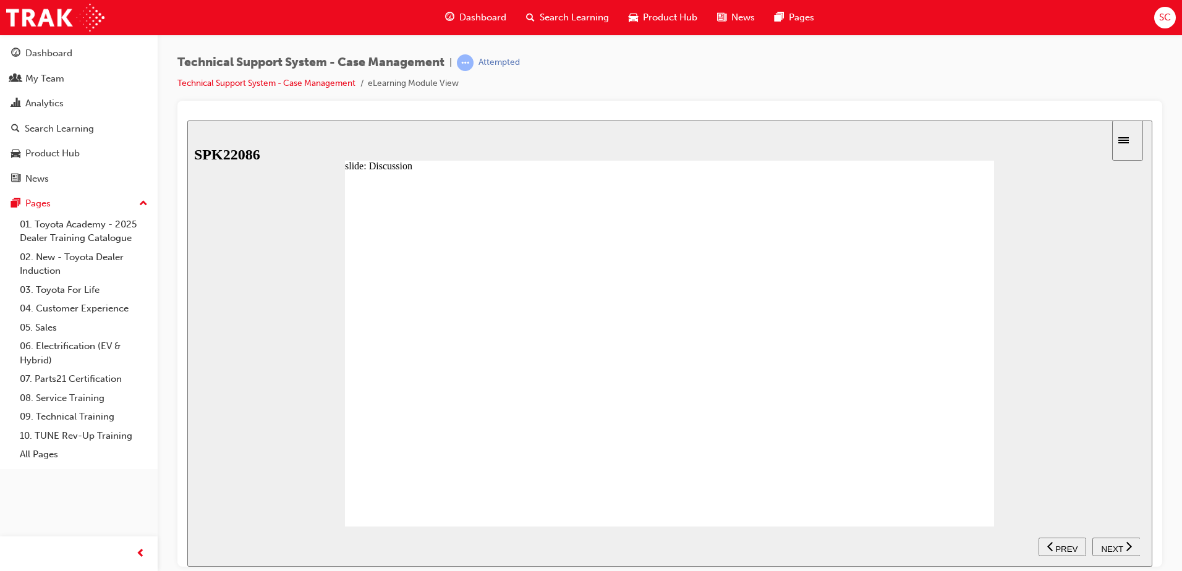
click at [1109, 544] on span "NEXT" at bounding box center [1112, 548] width 22 height 9
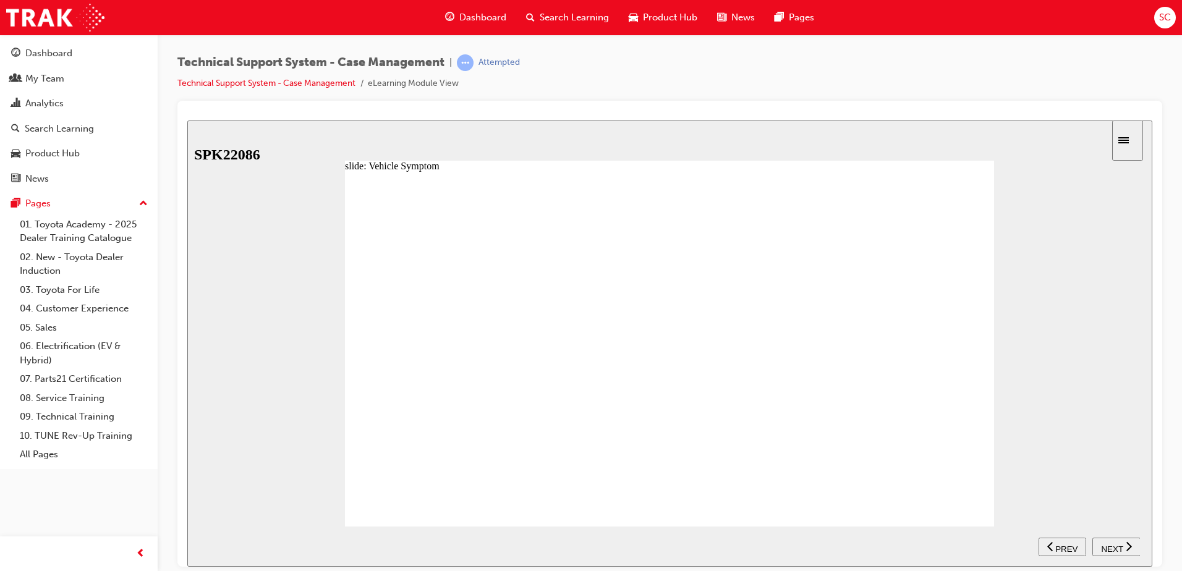
click at [1109, 544] on span "NEXT" at bounding box center [1112, 548] width 22 height 9
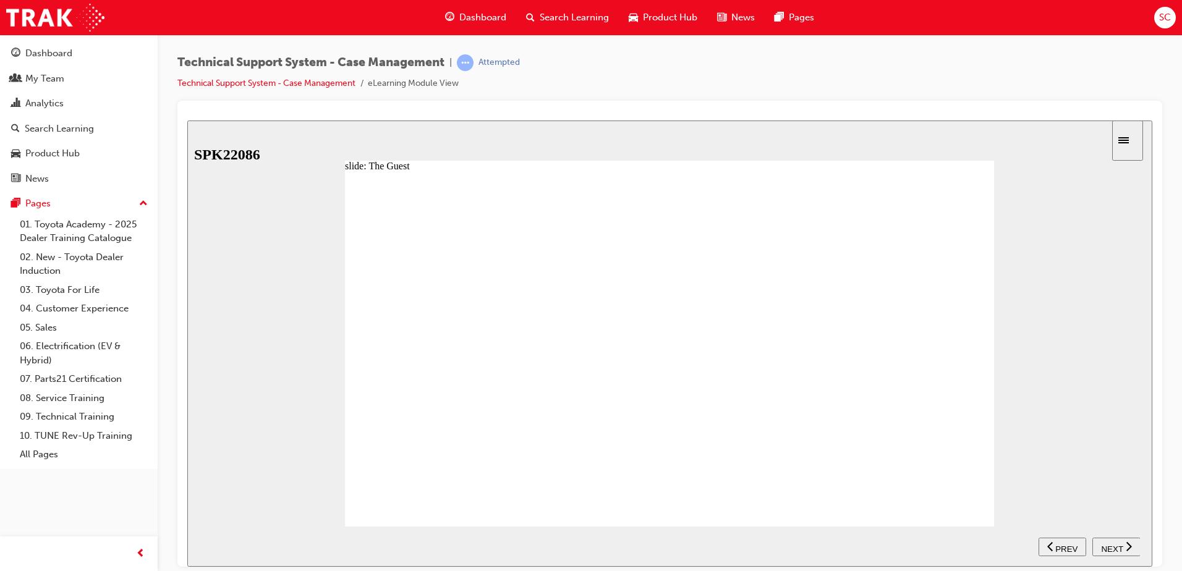
click at [1109, 544] on span "NEXT" at bounding box center [1112, 548] width 22 height 9
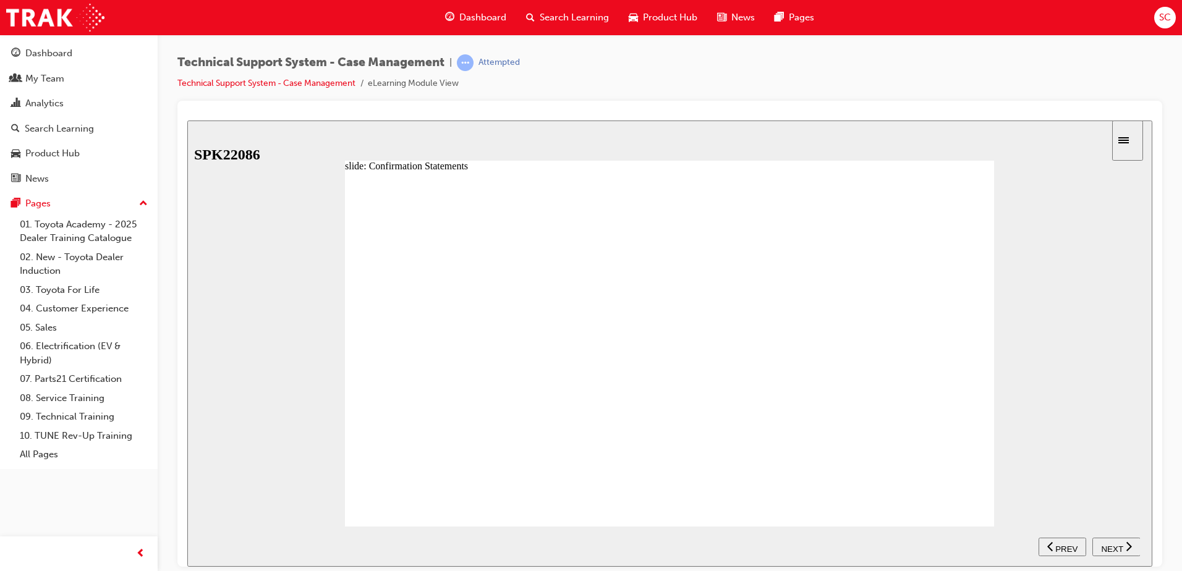
click at [1109, 544] on span "NEXT" at bounding box center [1112, 548] width 22 height 9
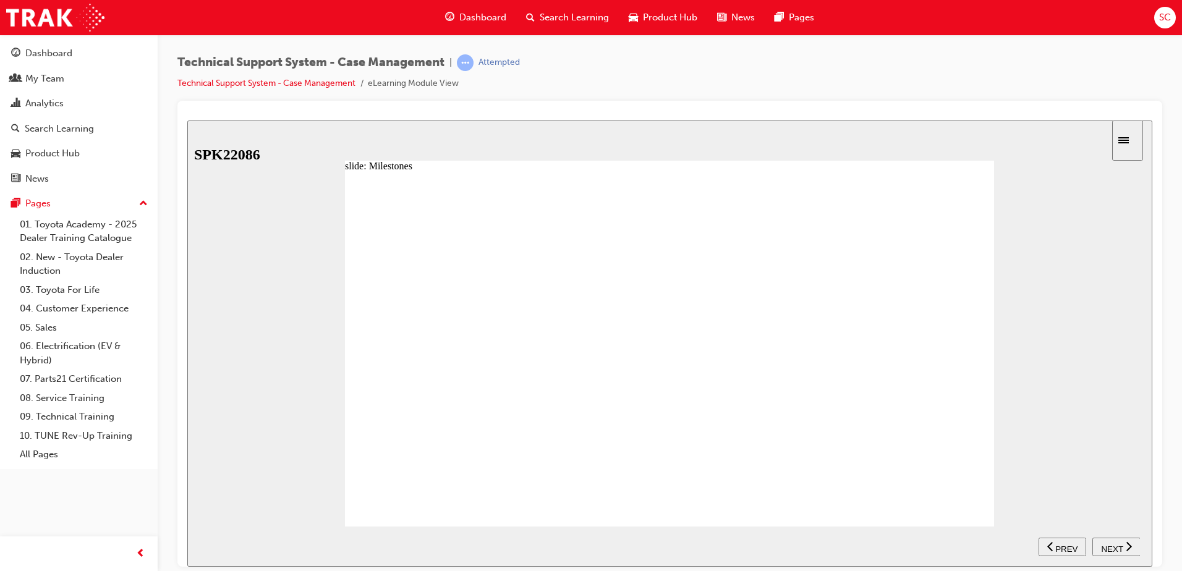
click at [1109, 544] on span "NEXT" at bounding box center [1112, 548] width 22 height 9
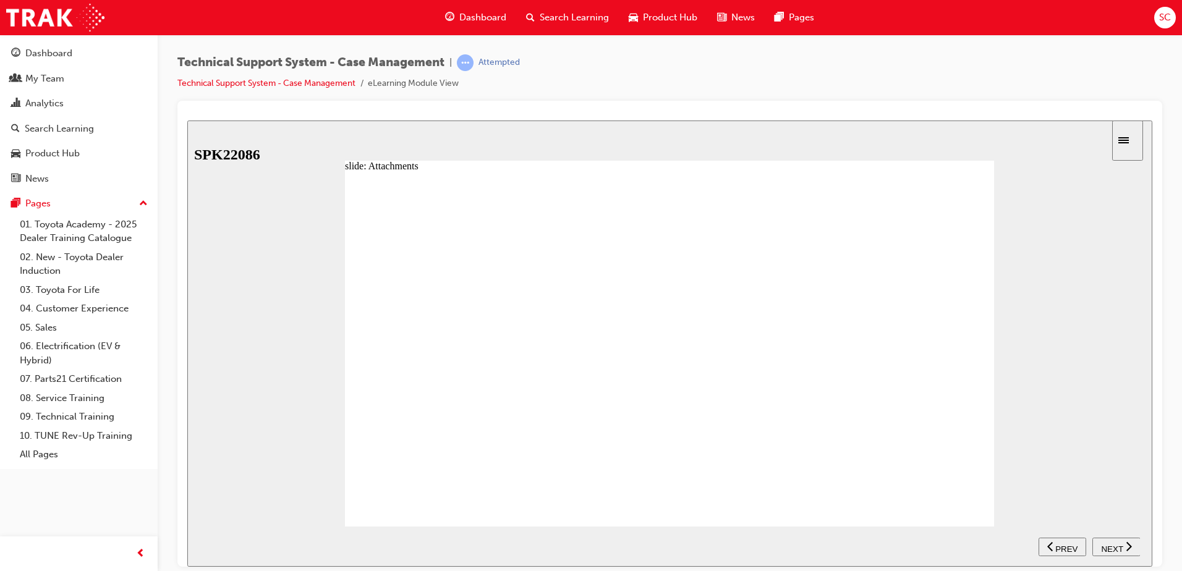
click at [1109, 544] on span "NEXT" at bounding box center [1112, 548] width 22 height 9
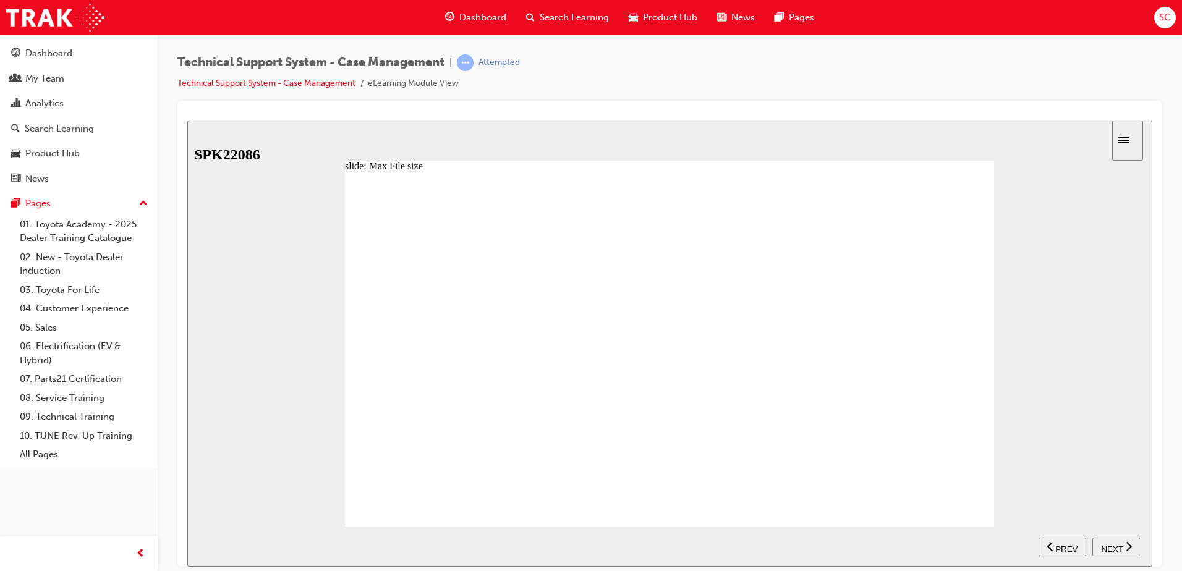
click at [1109, 544] on span "NEXT" at bounding box center [1112, 548] width 22 height 9
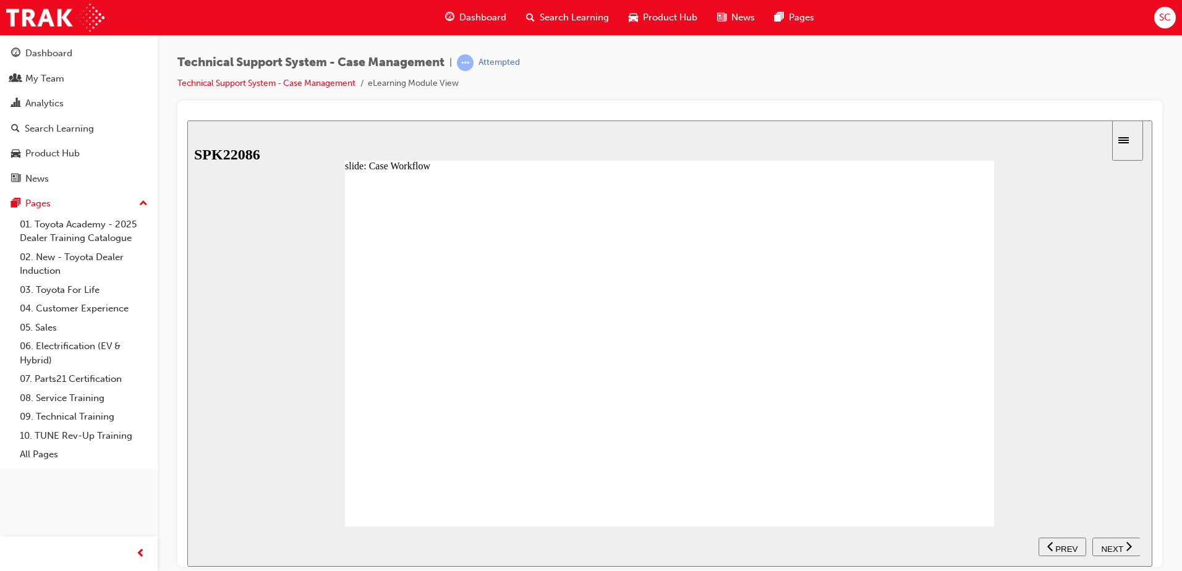
click at [1109, 544] on span "NEXT" at bounding box center [1112, 548] width 22 height 9
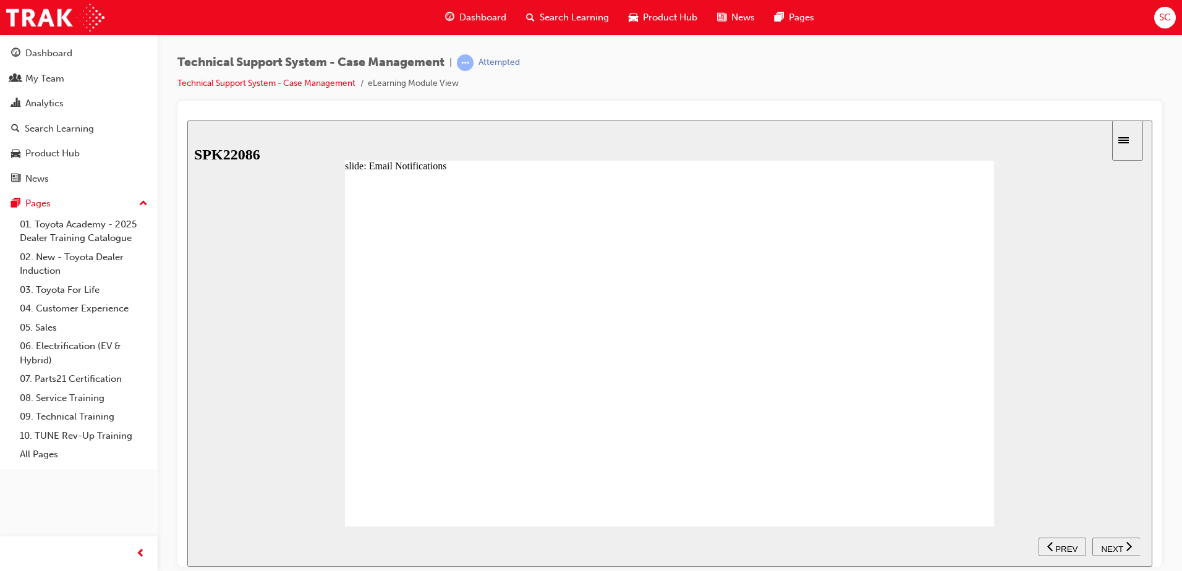
click at [1109, 544] on span "NEXT" at bounding box center [1112, 548] width 22 height 9
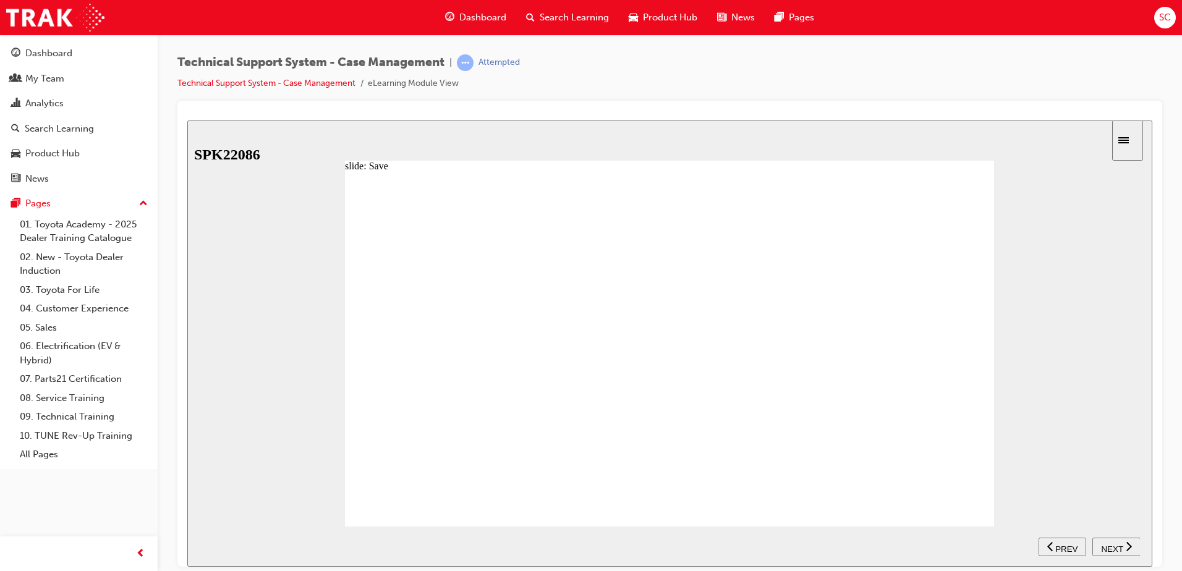
click at [1109, 544] on span "NEXT" at bounding box center [1112, 548] width 22 height 9
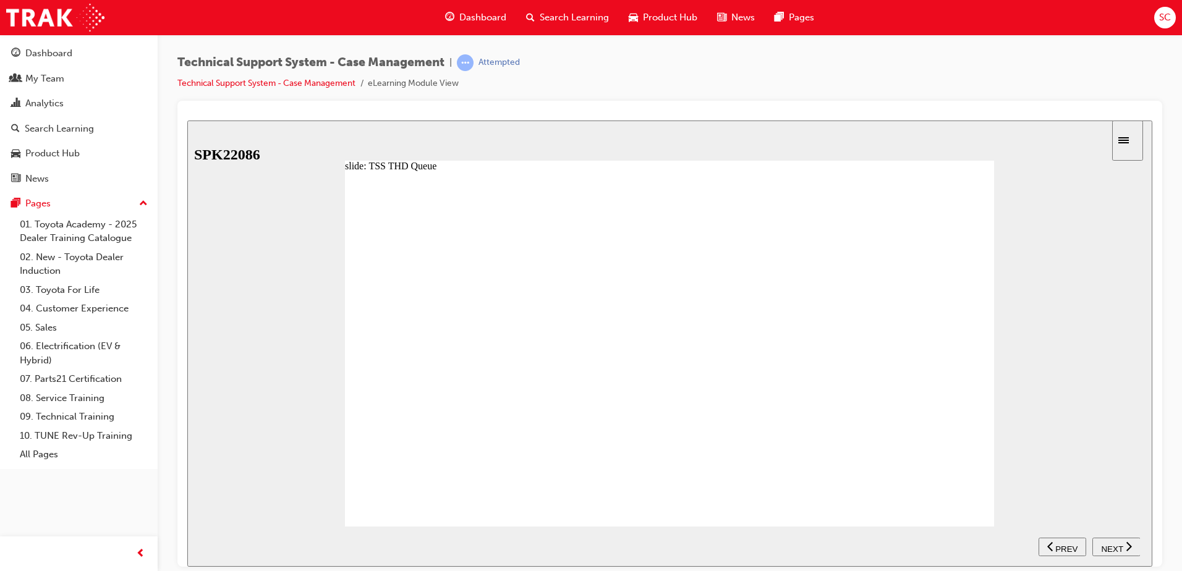
click at [1109, 544] on span "NEXT" at bounding box center [1112, 548] width 22 height 9
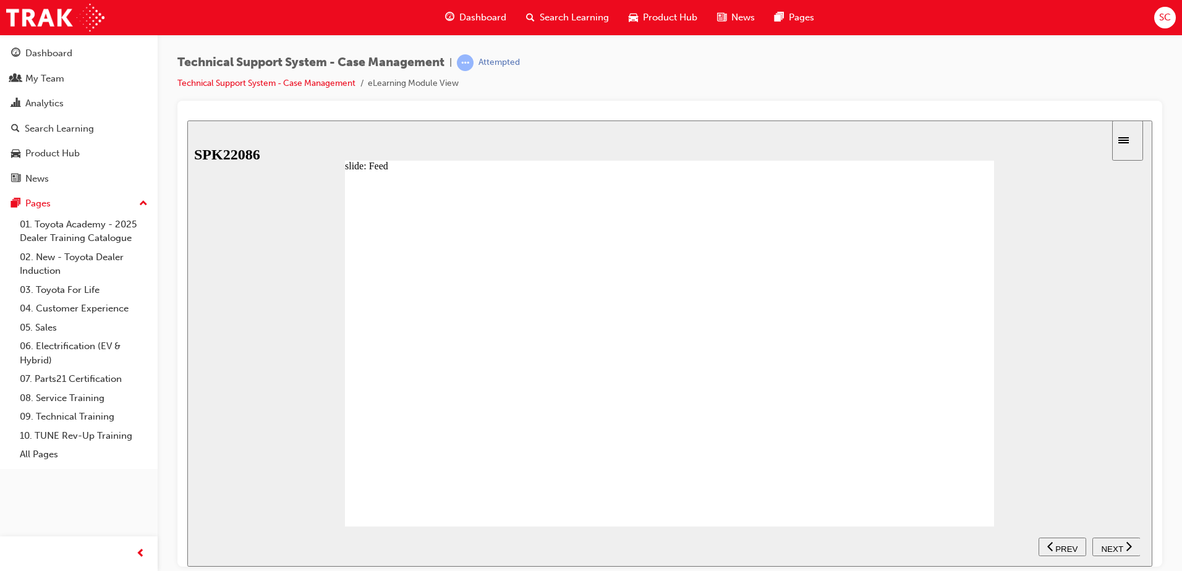
click at [1109, 544] on span "NEXT" at bounding box center [1112, 548] width 22 height 9
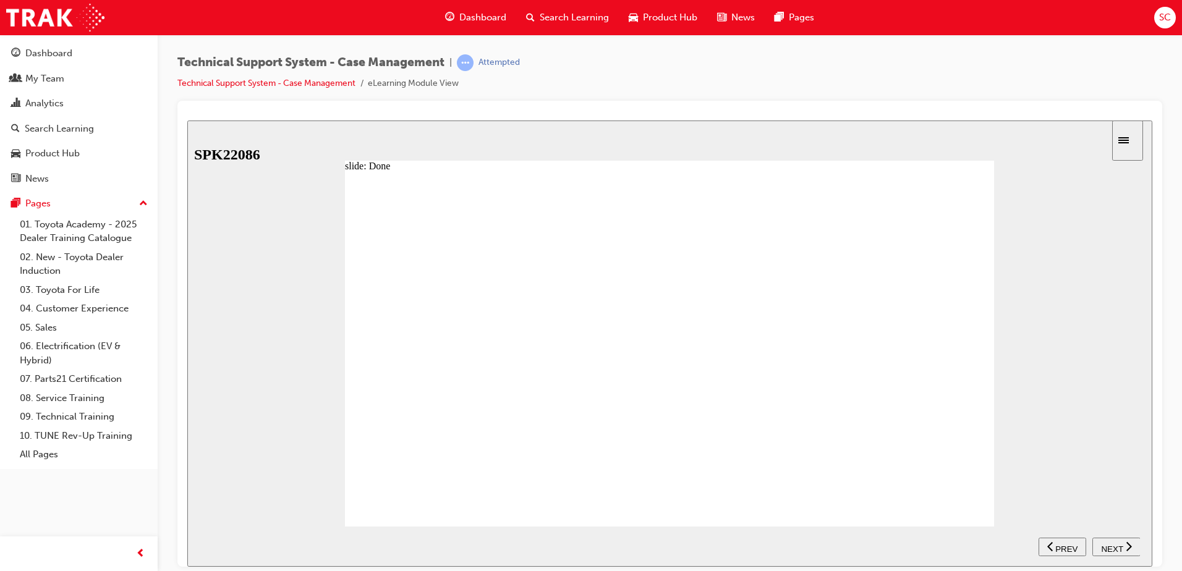
click at [1109, 544] on span "NEXT" at bounding box center [1112, 548] width 22 height 9
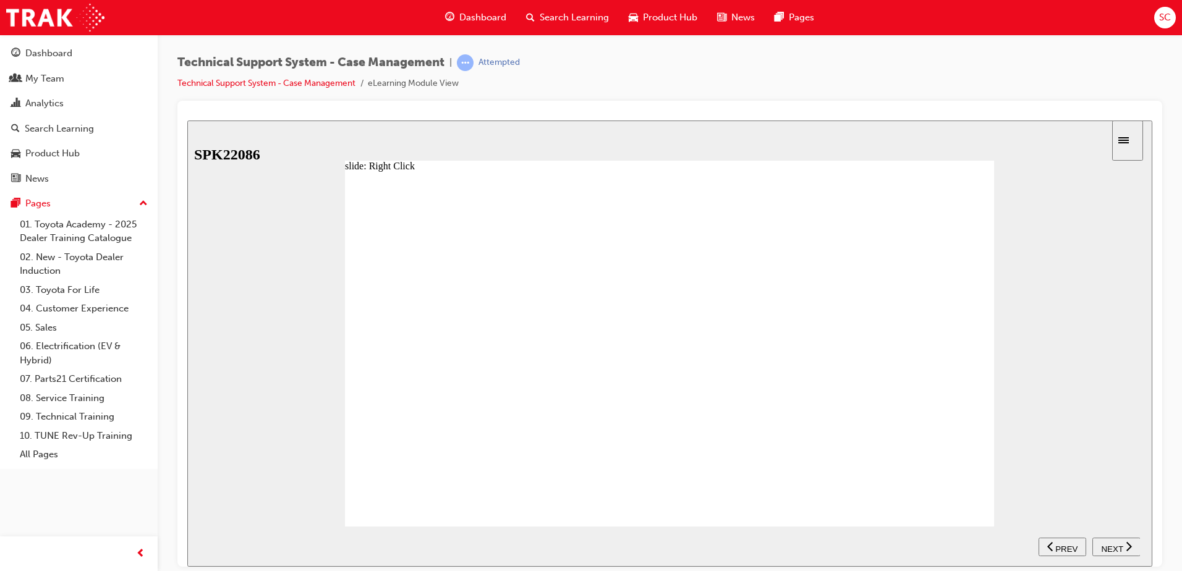
click at [1109, 544] on span "NEXT" at bounding box center [1112, 548] width 22 height 9
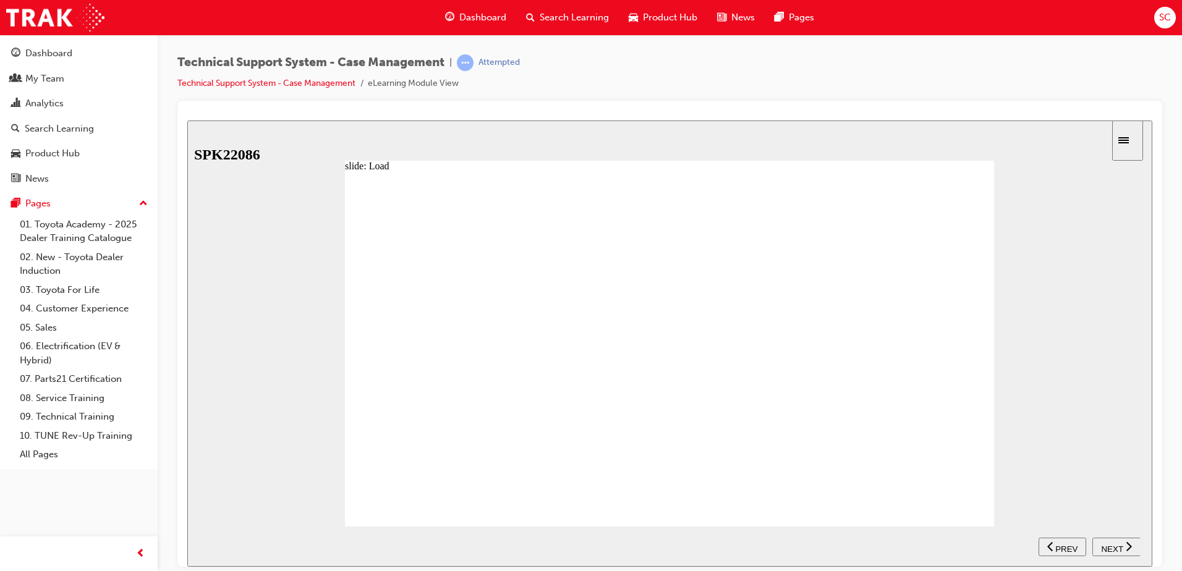
click at [1109, 544] on span "NEXT" at bounding box center [1112, 548] width 22 height 9
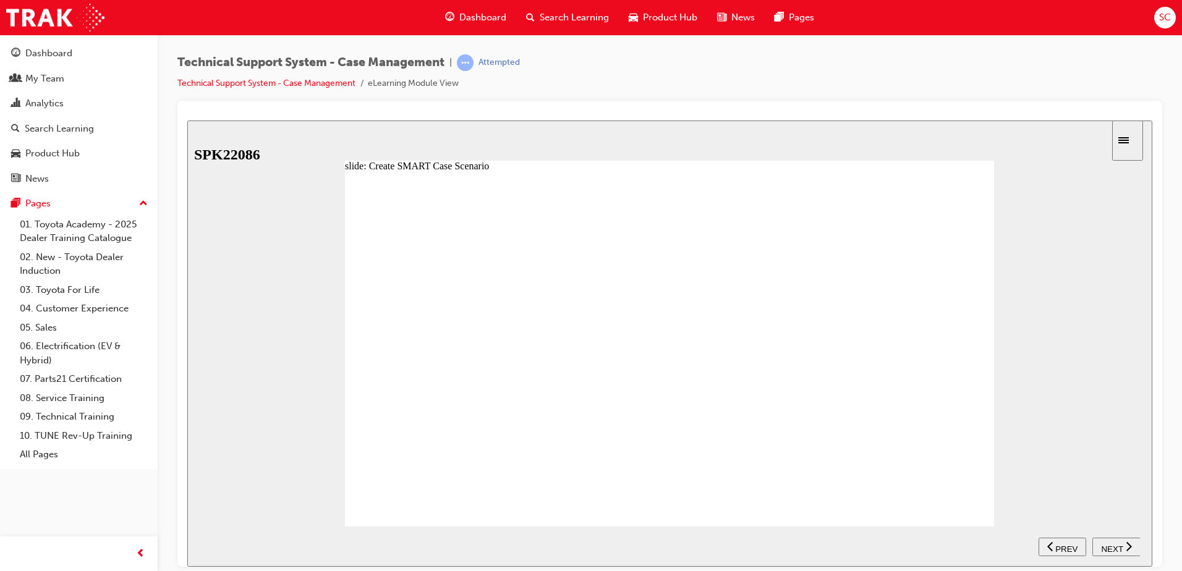
click at [1109, 544] on span "NEXT" at bounding box center [1112, 548] width 22 height 9
click at [1051, 545] on icon "previous" at bounding box center [1051, 546] width 6 height 9
click at [1111, 544] on span "NEXT" at bounding box center [1112, 548] width 22 height 9
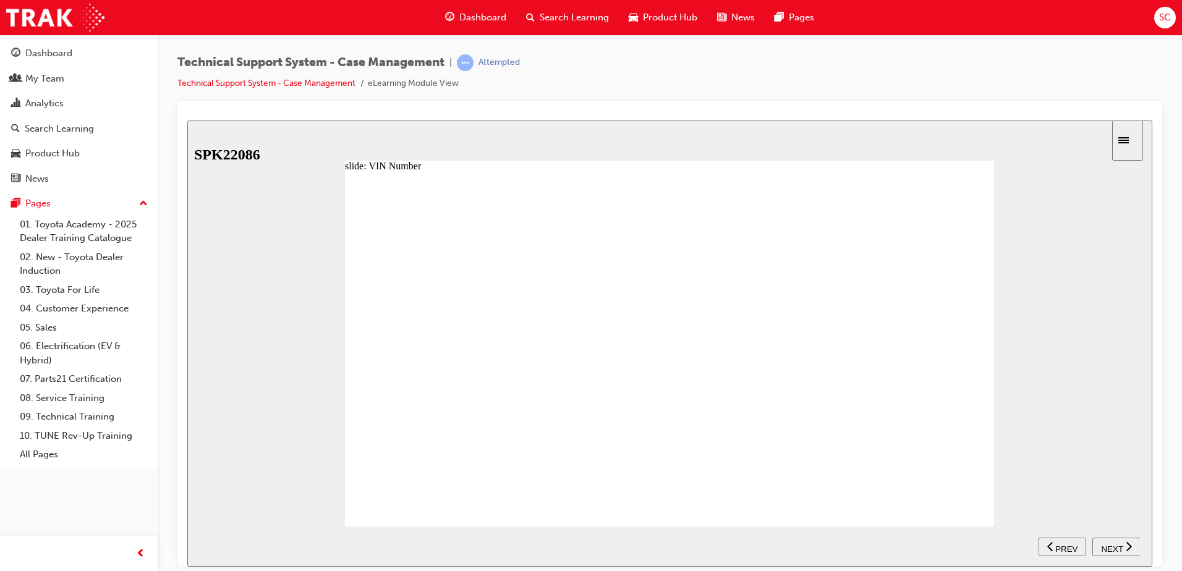
click at [1111, 544] on span "NEXT" at bounding box center [1112, 548] width 22 height 9
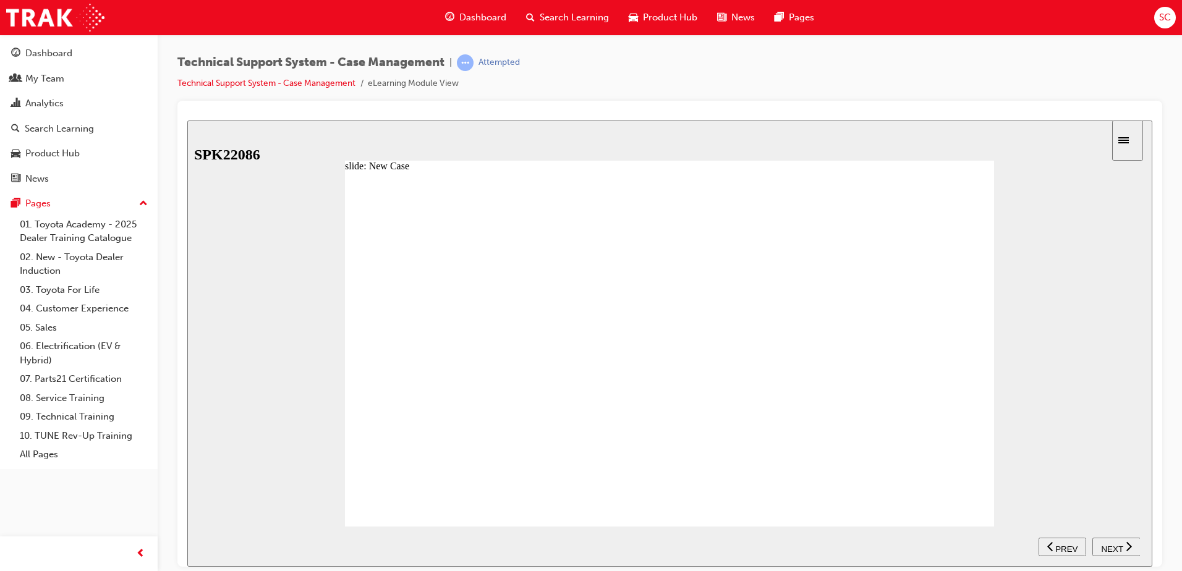
click at [1111, 544] on span "NEXT" at bounding box center [1112, 548] width 22 height 9
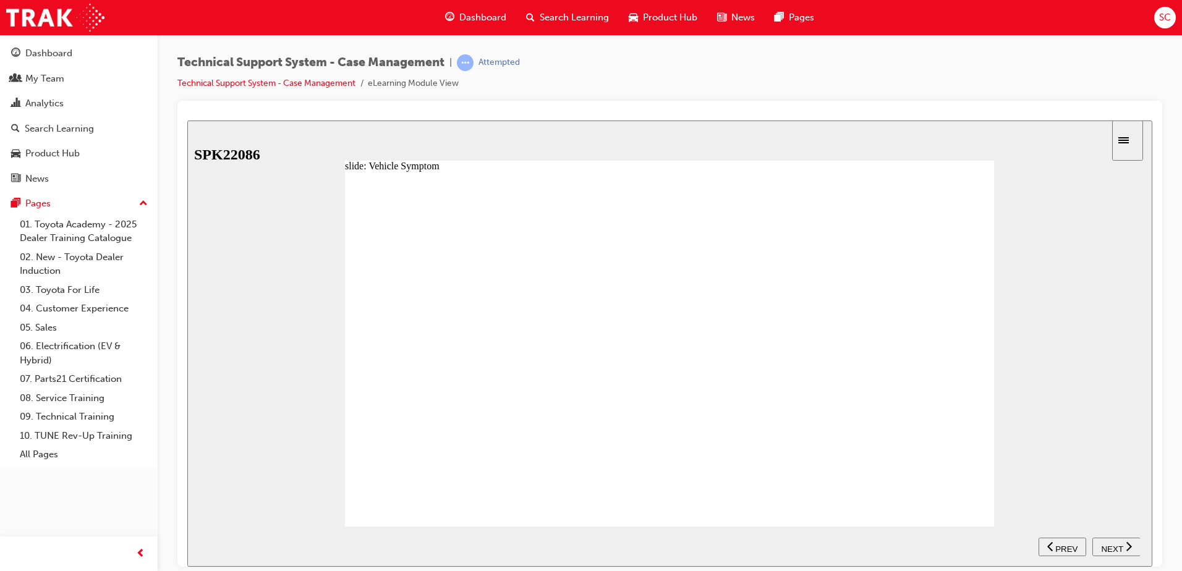
click at [1111, 544] on span "NEXT" at bounding box center [1112, 548] width 22 height 9
click at [1120, 548] on span "NEXT" at bounding box center [1112, 548] width 22 height 9
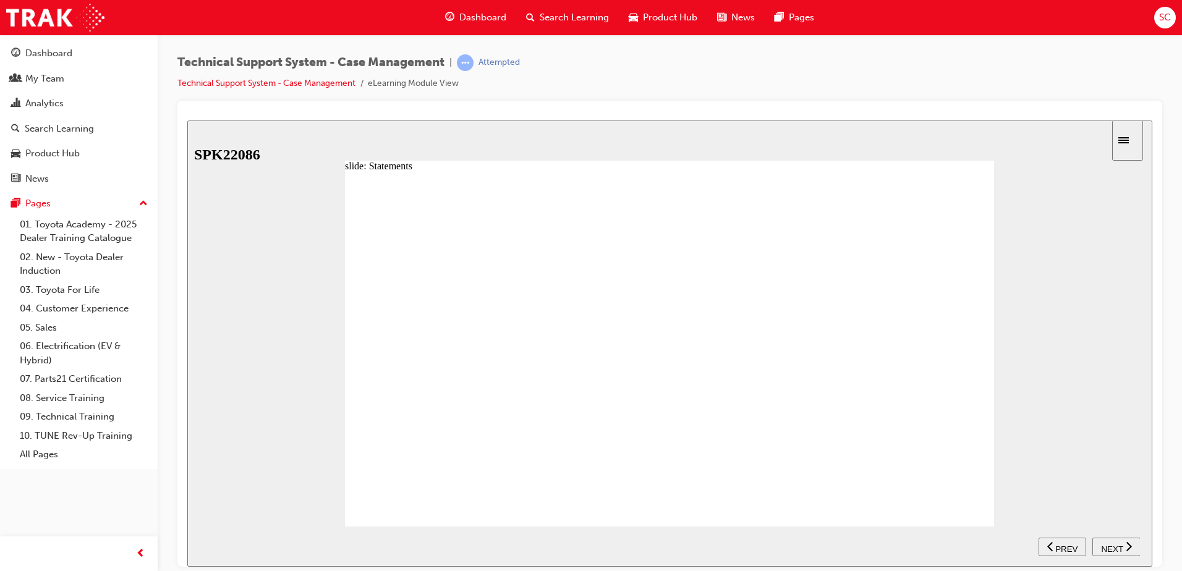
click at [1120, 548] on span "NEXT" at bounding box center [1112, 548] width 22 height 9
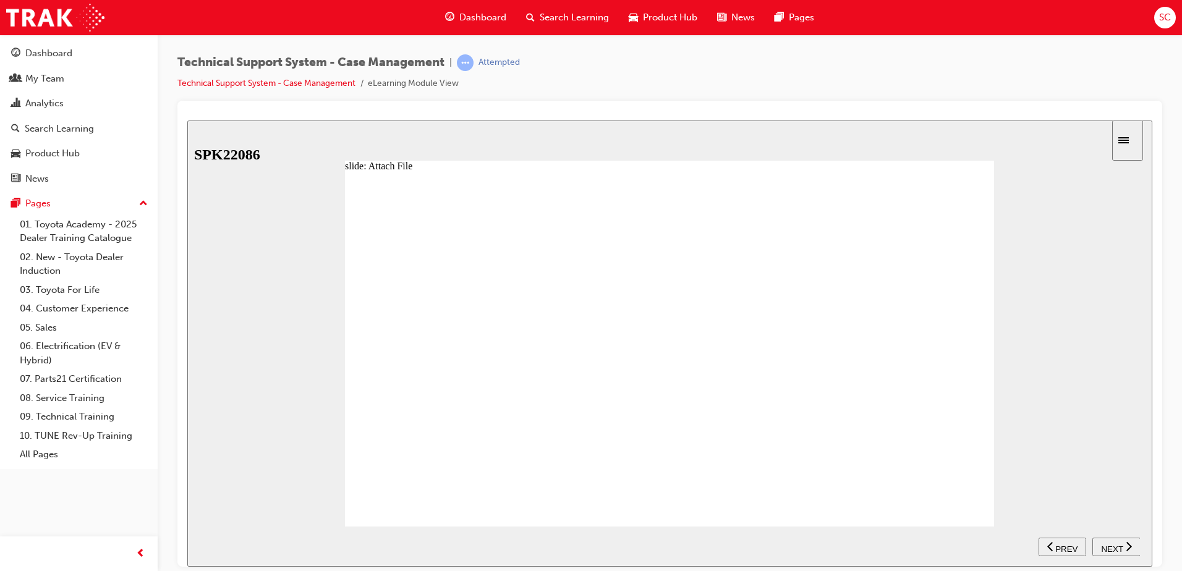
click at [1120, 548] on span "NEXT" at bounding box center [1112, 548] width 22 height 9
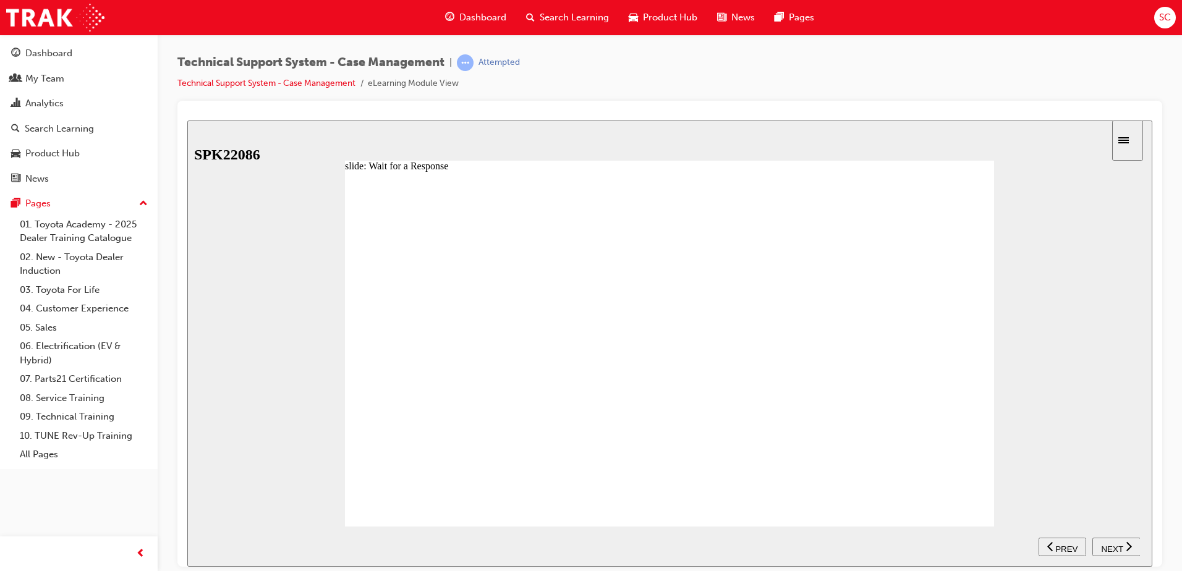
click at [1120, 548] on span "NEXT" at bounding box center [1112, 548] width 22 height 9
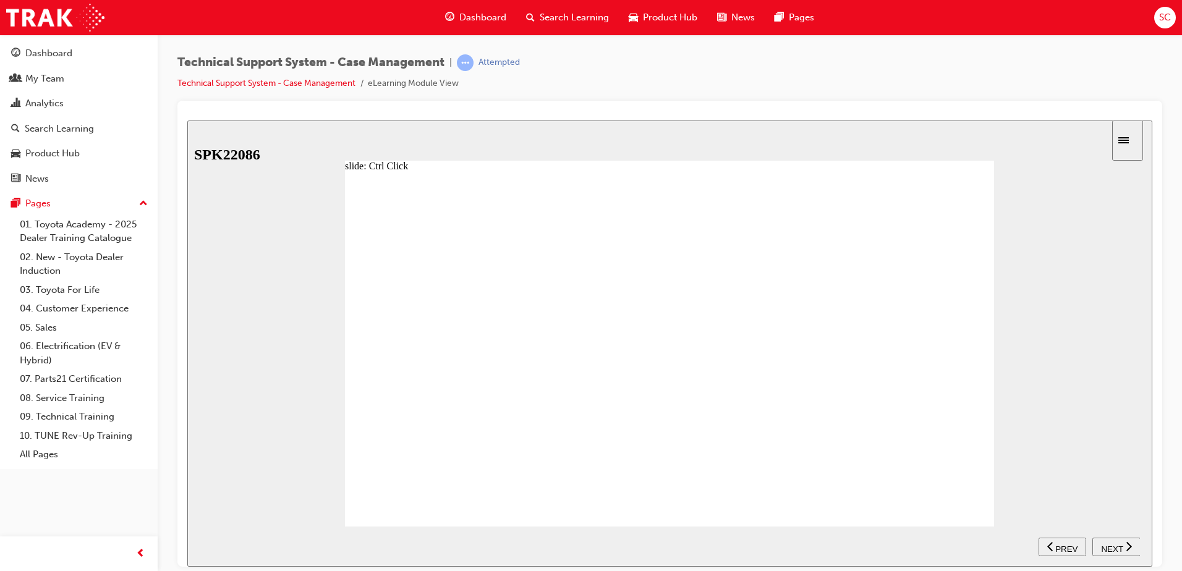
click at [1120, 548] on span "NEXT" at bounding box center [1112, 548] width 22 height 9
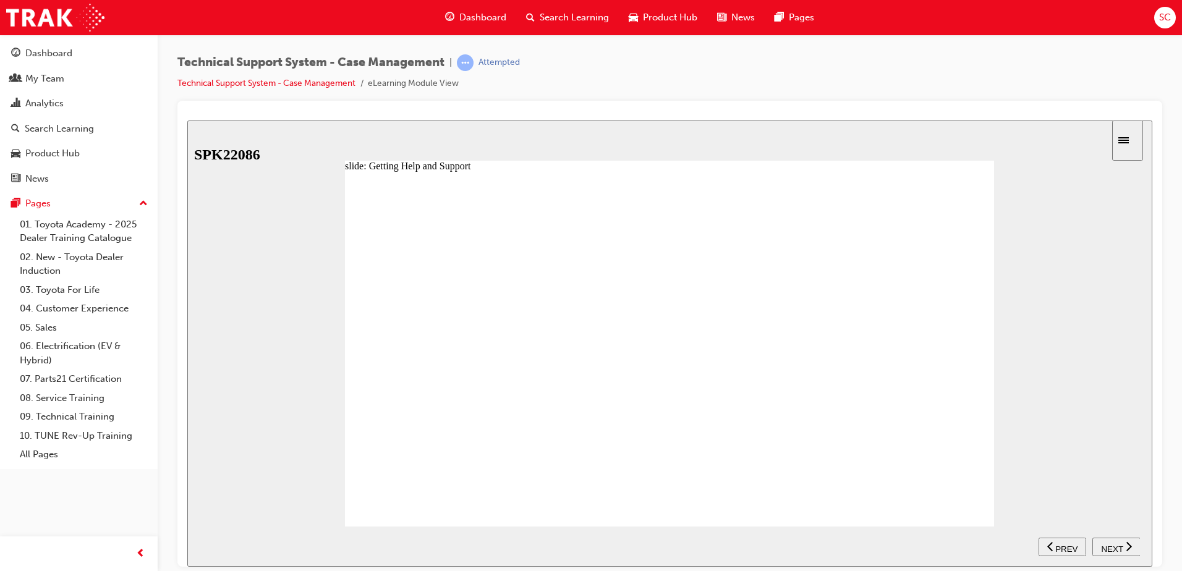
click at [1119, 547] on span "NEXT" at bounding box center [1112, 548] width 22 height 9
click at [1111, 545] on div "PREV" at bounding box center [1117, 546] width 38 height 13
click at [1119, 548] on span "NEXT" at bounding box center [1112, 548] width 22 height 9
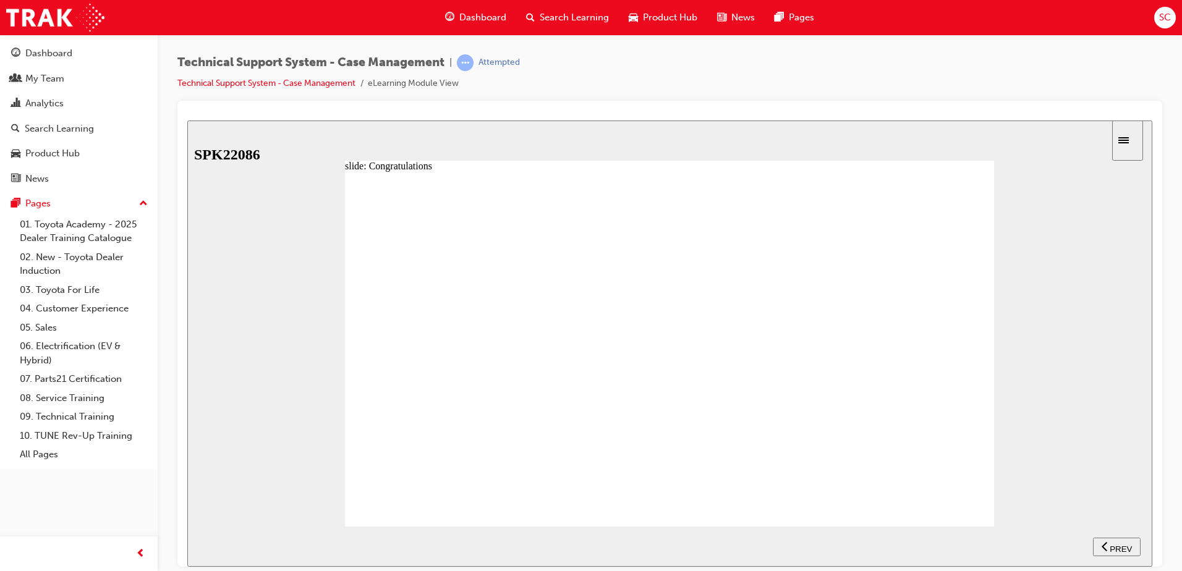
click at [1114, 548] on span "NEXT" at bounding box center [1112, 548] width 22 height 9
click at [49, 71] on div "My Team" at bounding box center [78, 78] width 135 height 15
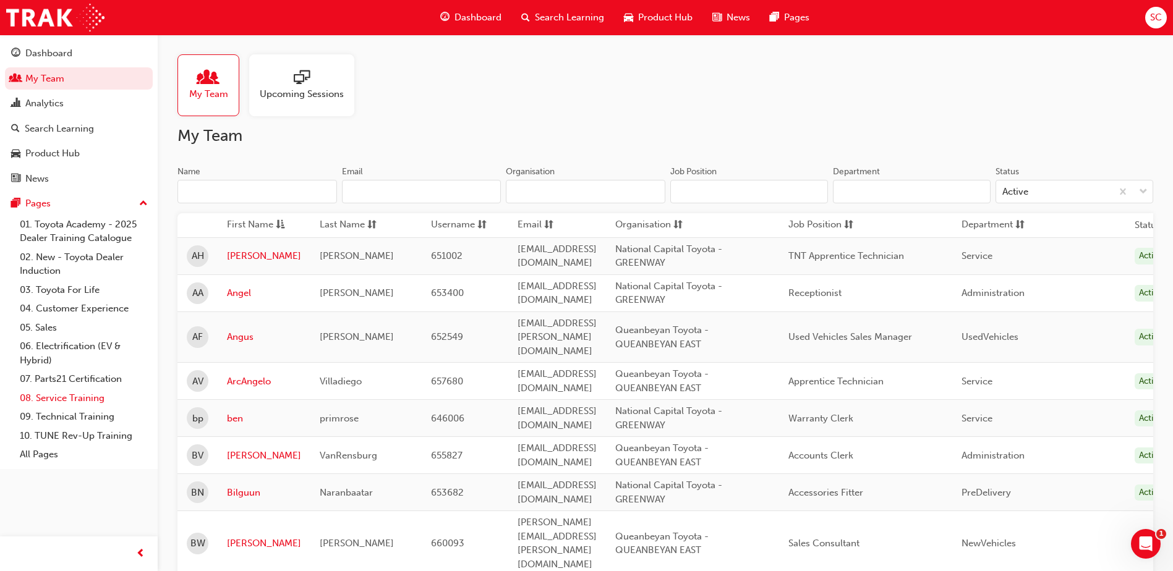
click at [86, 403] on link "08. Service Training" at bounding box center [84, 398] width 138 height 19
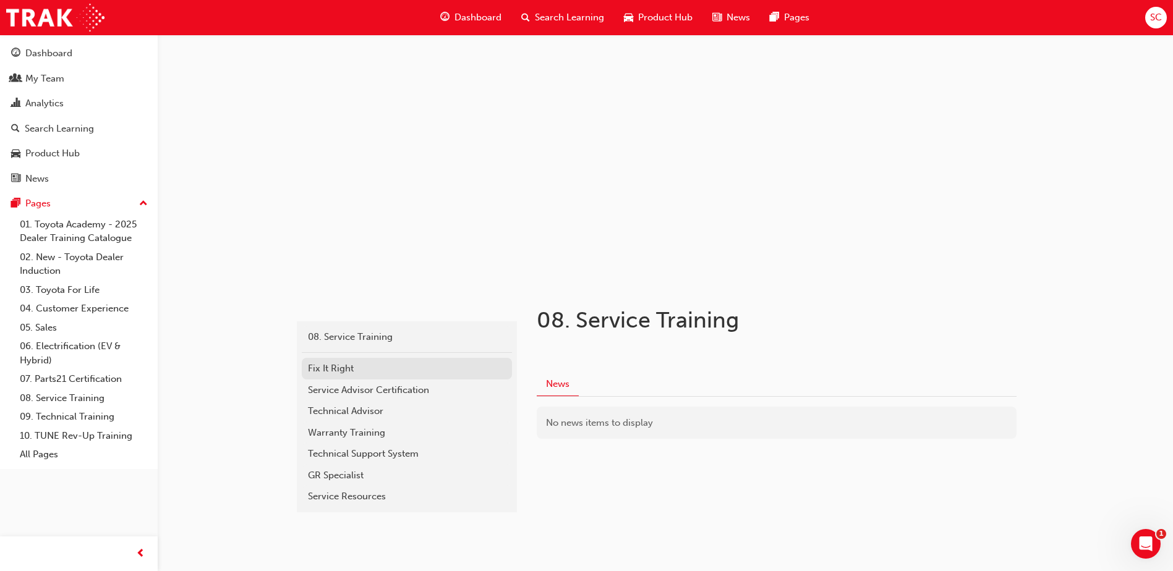
click at [326, 363] on div "Fix It Right" at bounding box center [407, 369] width 198 height 14
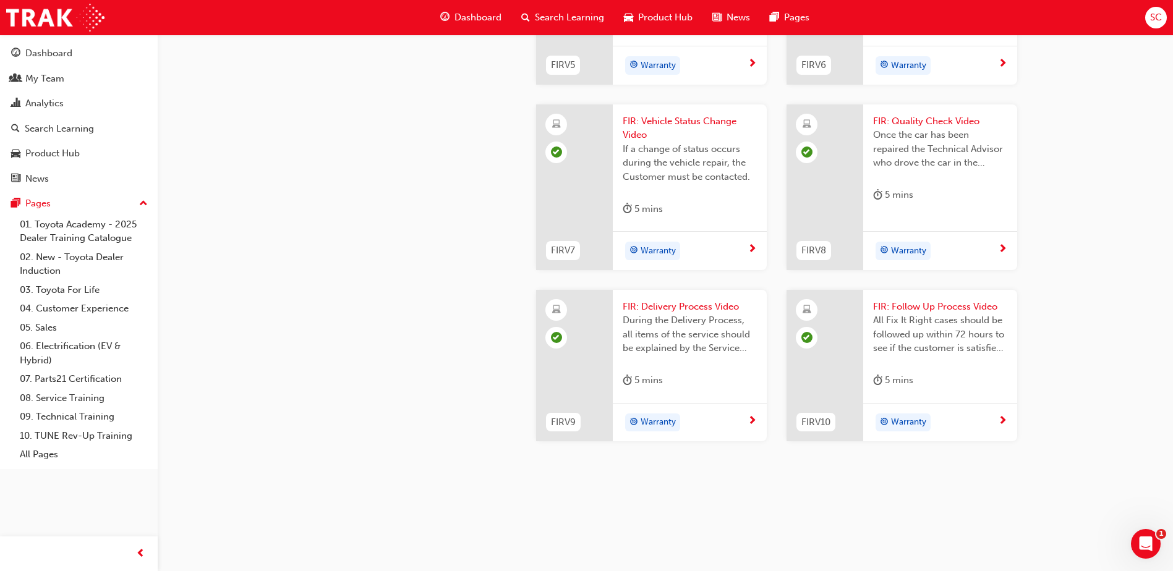
scroll to position [1294, 0]
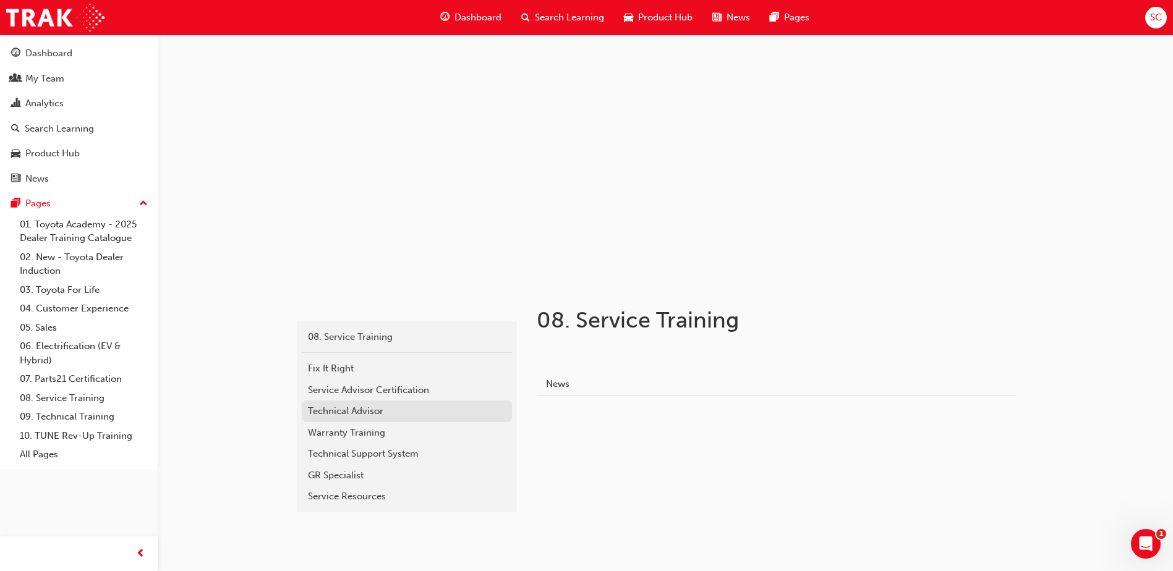
click at [385, 406] on div "Technical Advisor" at bounding box center [407, 411] width 198 height 14
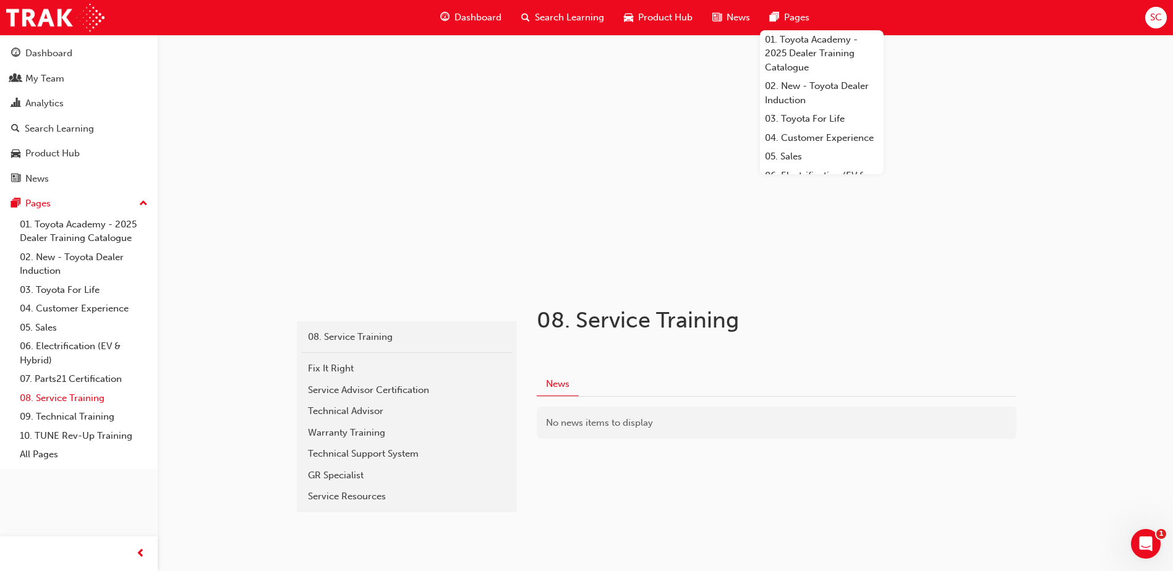
click at [69, 395] on link "08. Service Training" at bounding box center [84, 398] width 138 height 19
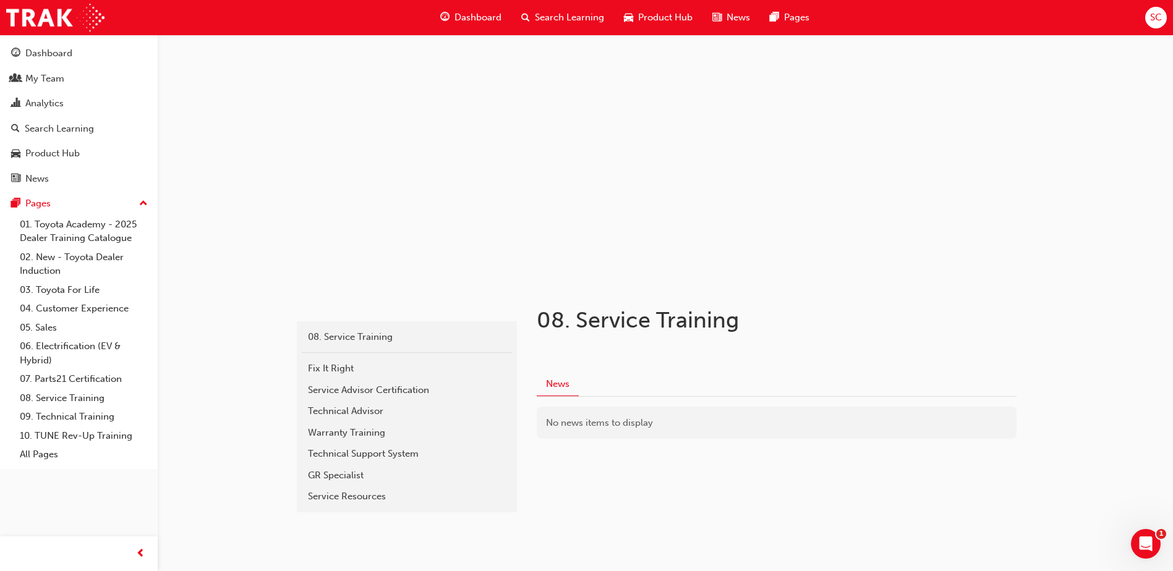
click at [566, 14] on span "Search Learning" at bounding box center [569, 18] width 69 height 14
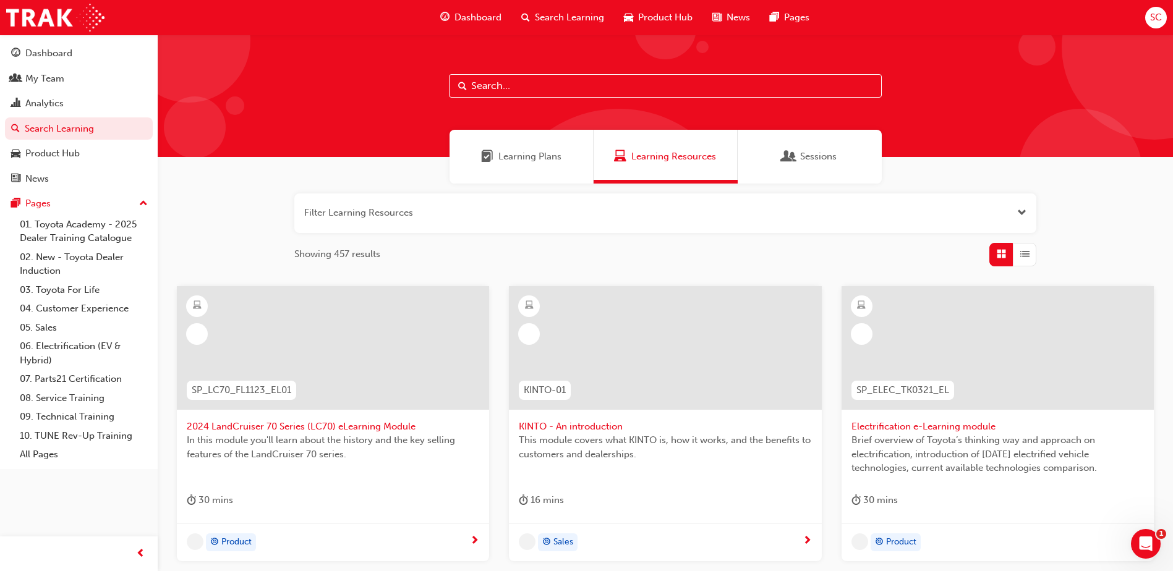
click at [520, 154] on span "Learning Plans" at bounding box center [529, 157] width 63 height 14
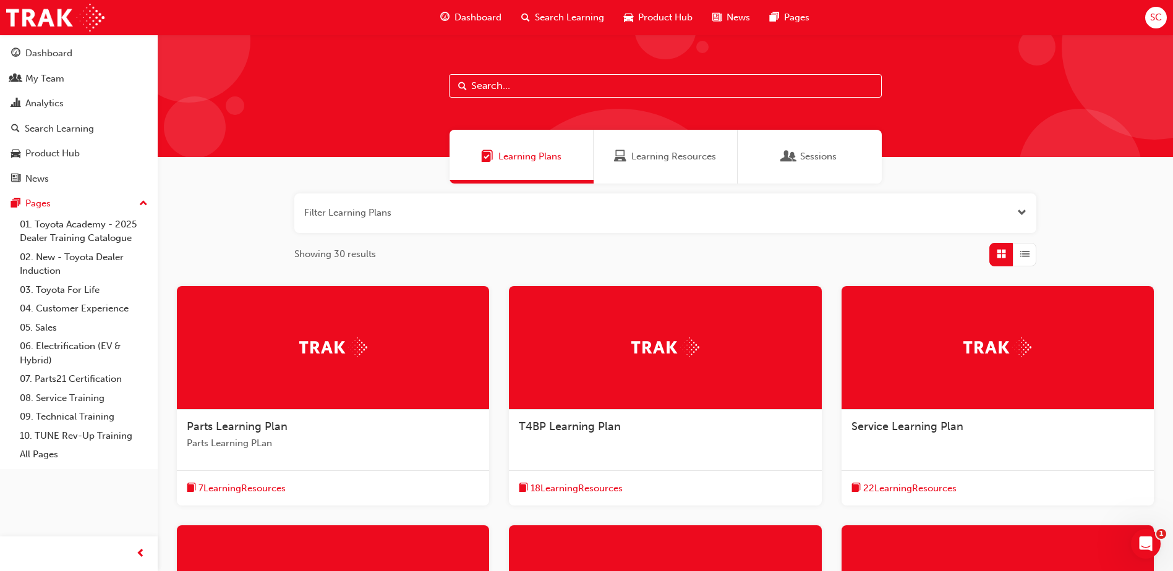
click at [1025, 254] on span "List" at bounding box center [1024, 254] width 9 height 14
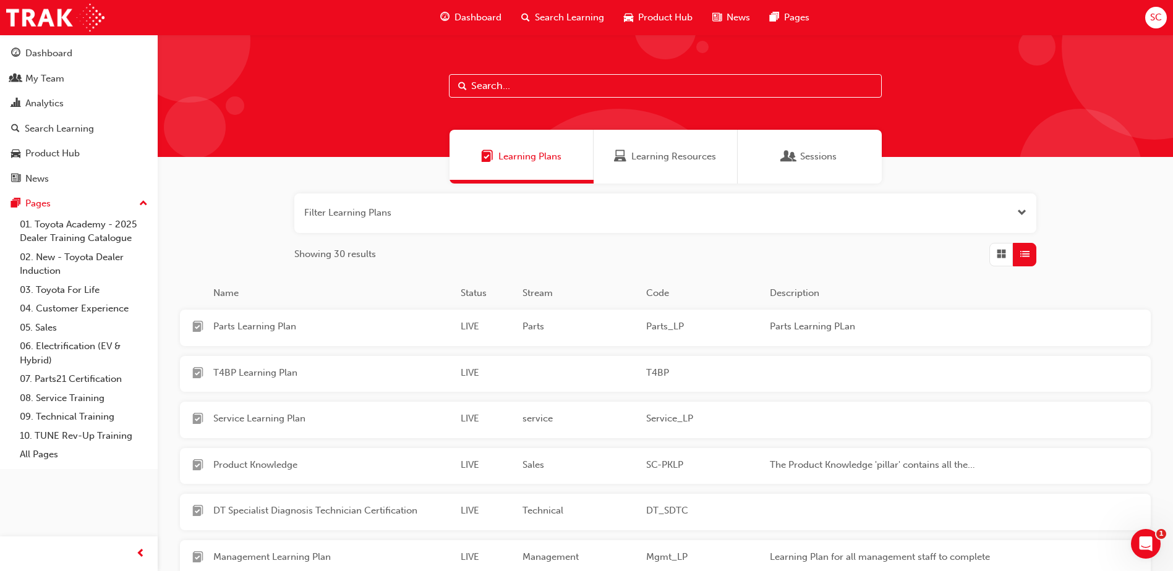
click at [653, 163] on span "Learning Resources" at bounding box center [673, 157] width 85 height 14
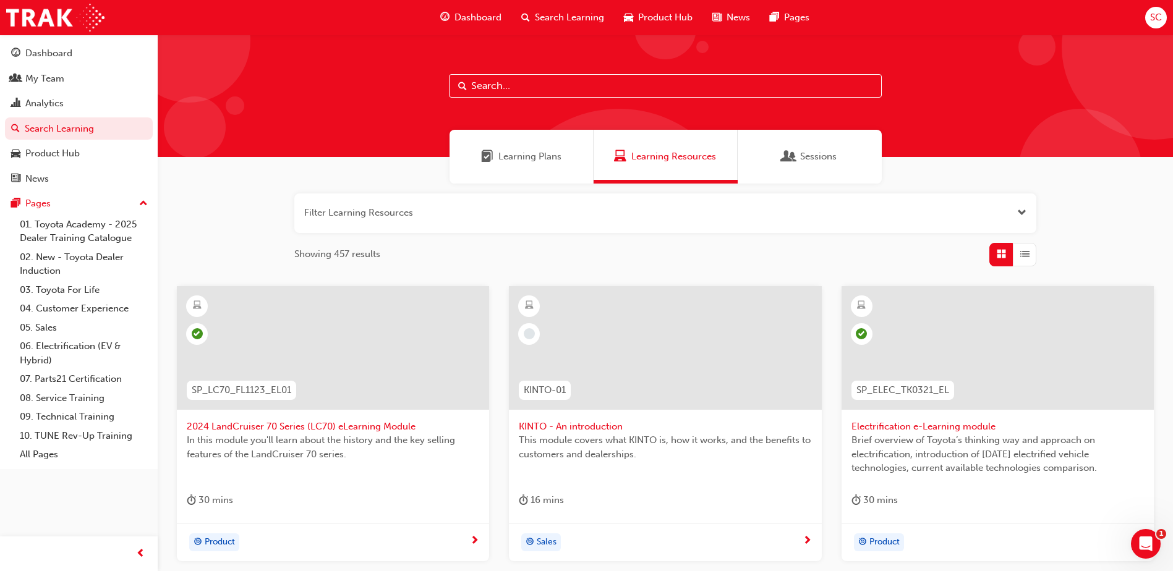
click at [809, 152] on span "Sessions" at bounding box center [818, 157] width 36 height 14
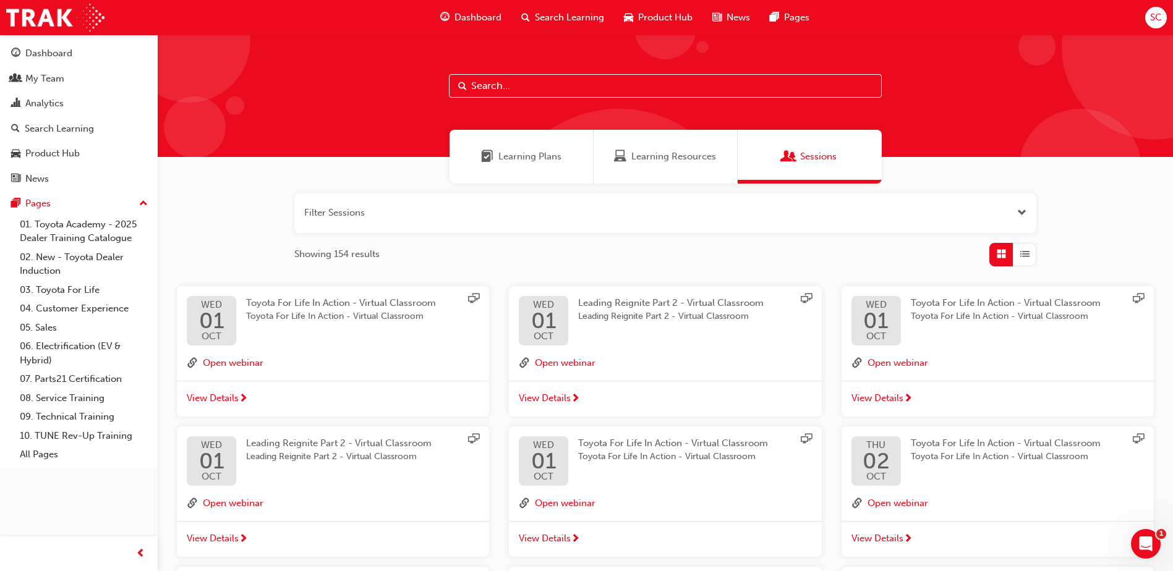
click at [496, 156] on div "Learning Plans" at bounding box center [521, 157] width 80 height 14
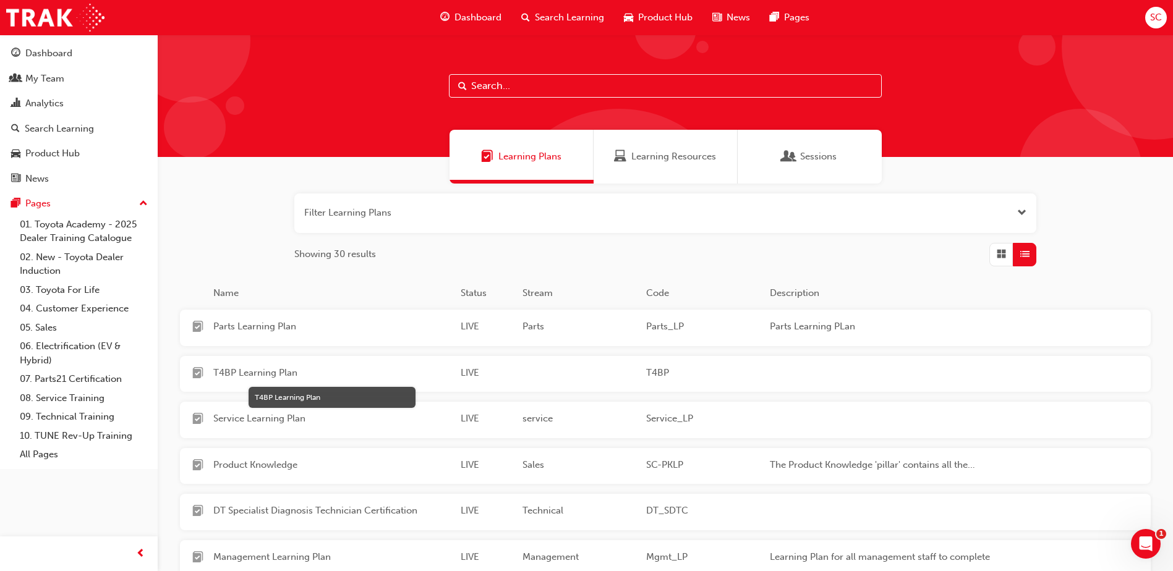
click at [252, 372] on span "T4BP Learning Plan" at bounding box center [331, 373] width 237 height 14
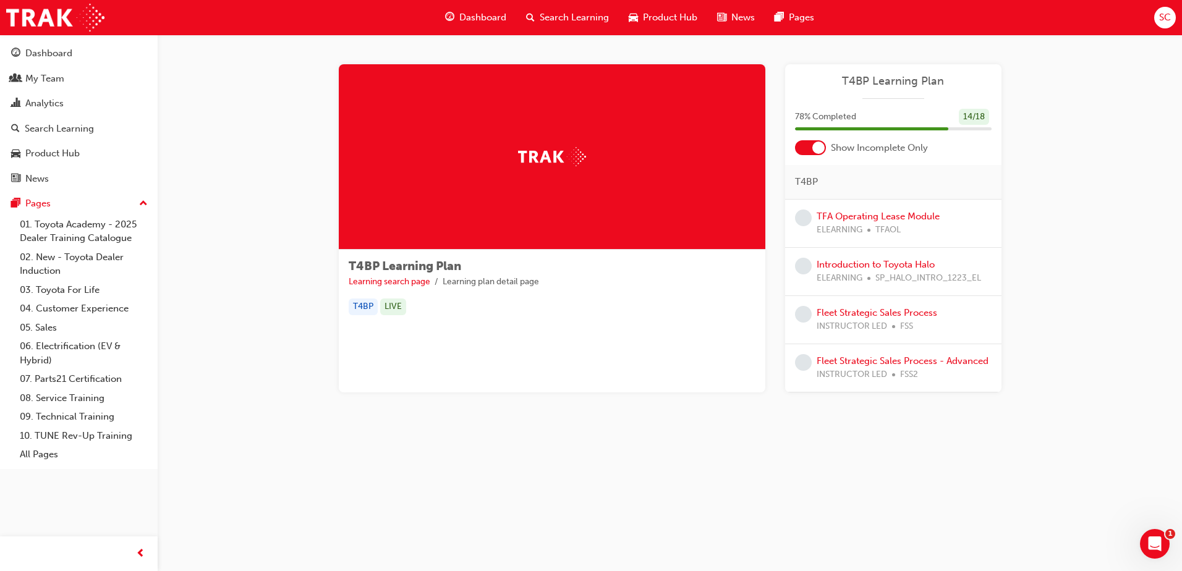
click at [822, 145] on div at bounding box center [819, 148] width 12 height 12
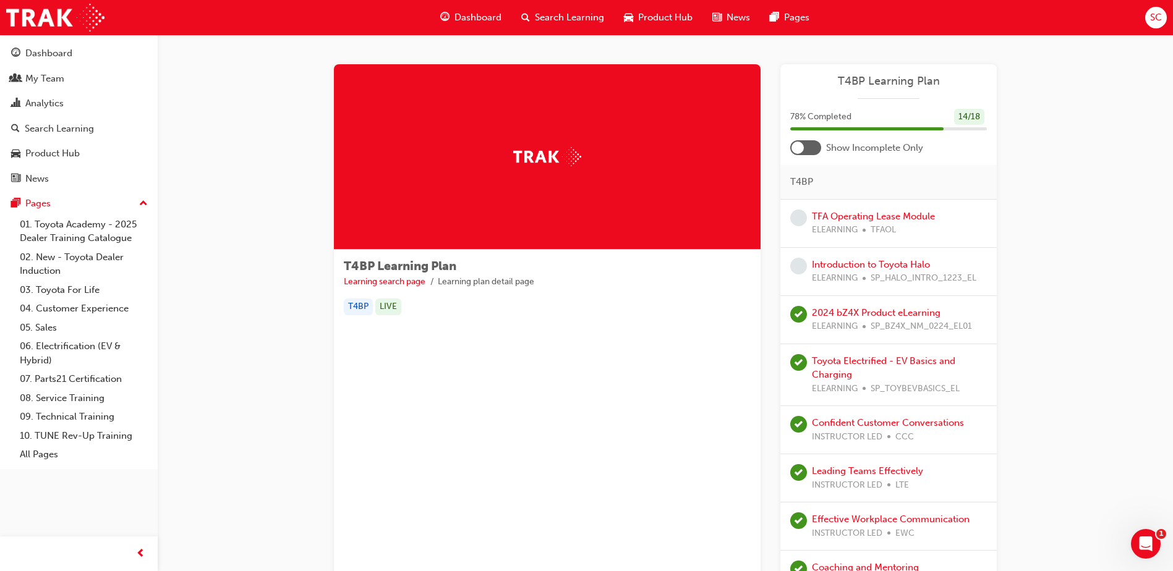
click at [811, 152] on div at bounding box center [805, 147] width 31 height 15
